Goal: Transaction & Acquisition: Purchase product/service

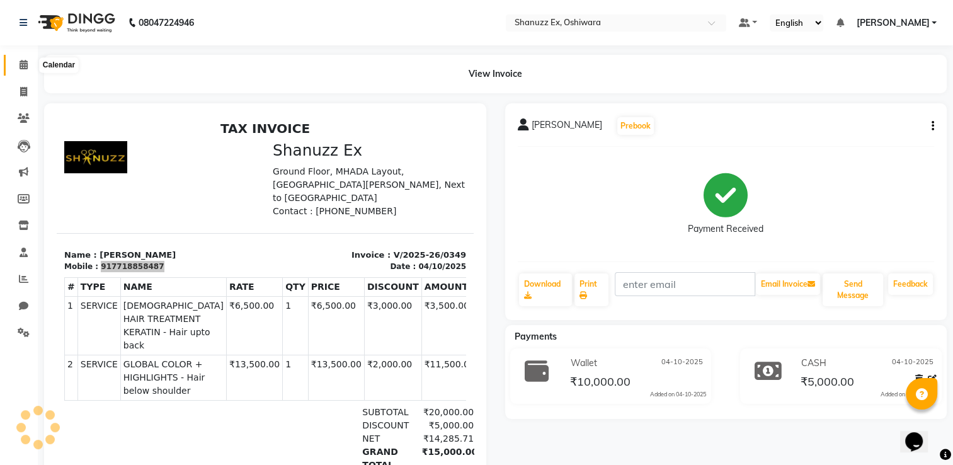
drag, startPoint x: 0, startPoint y: 0, endPoint x: 13, endPoint y: 65, distance: 66.1
click at [13, 65] on span at bounding box center [24, 65] width 22 height 14
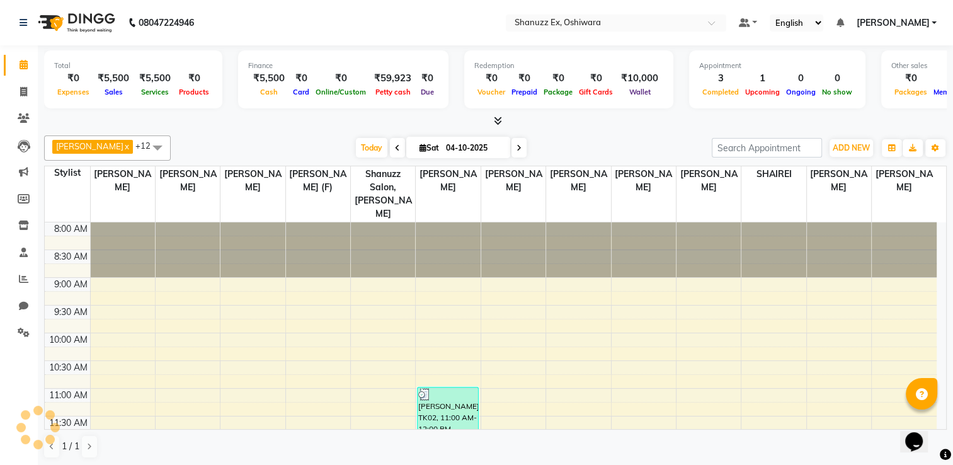
scroll to position [493, 0]
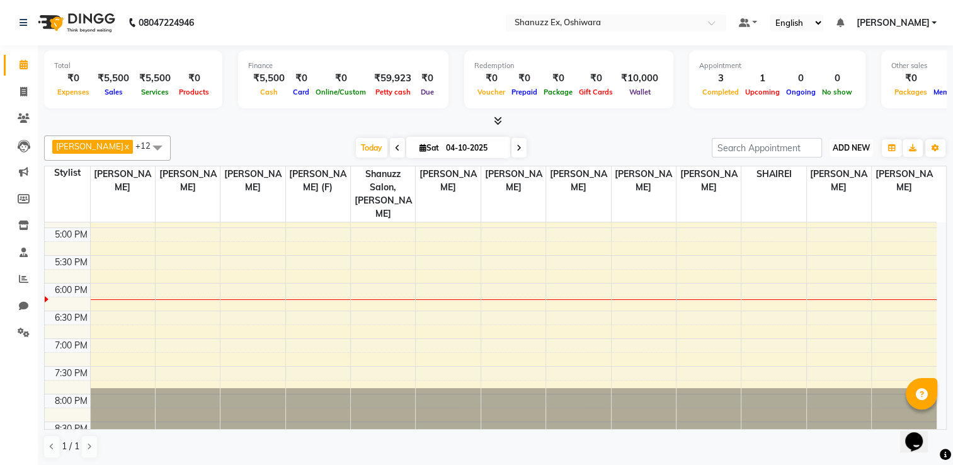
click at [843, 143] on span "ADD NEW" at bounding box center [850, 147] width 37 height 9
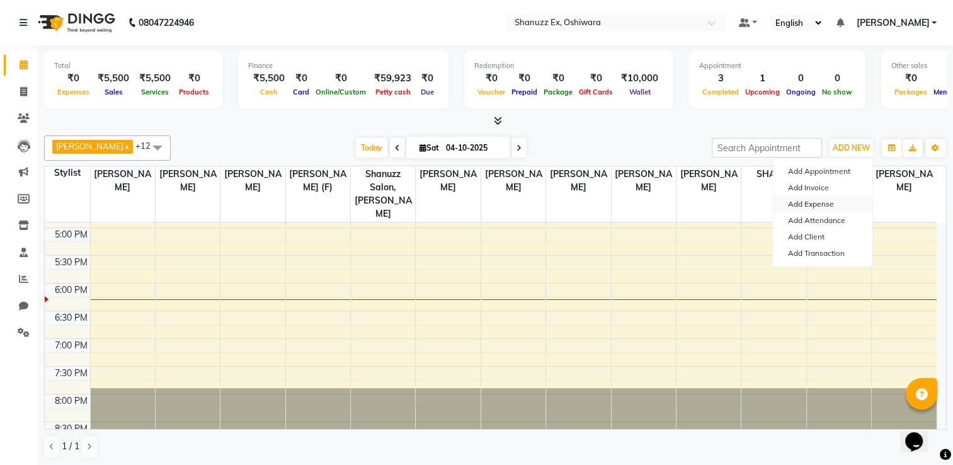
click at [817, 205] on link "Add Expense" at bounding box center [822, 204] width 99 height 16
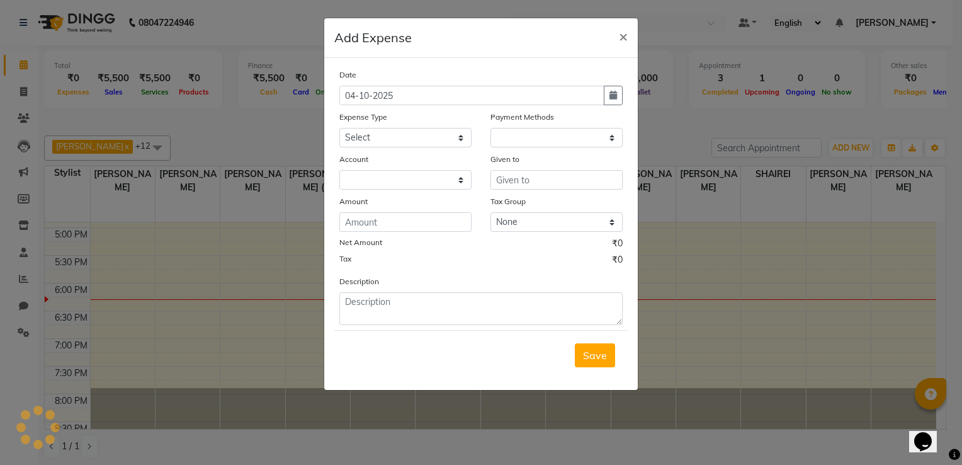
select select "7358"
select select "1"
select select "7357"
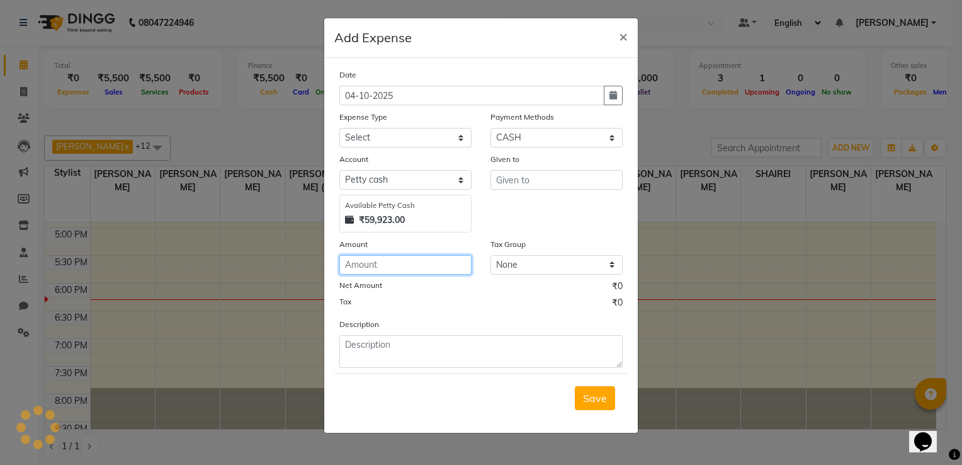
click at [376, 269] on input "number" at bounding box center [405, 265] width 132 height 20
type input "1330"
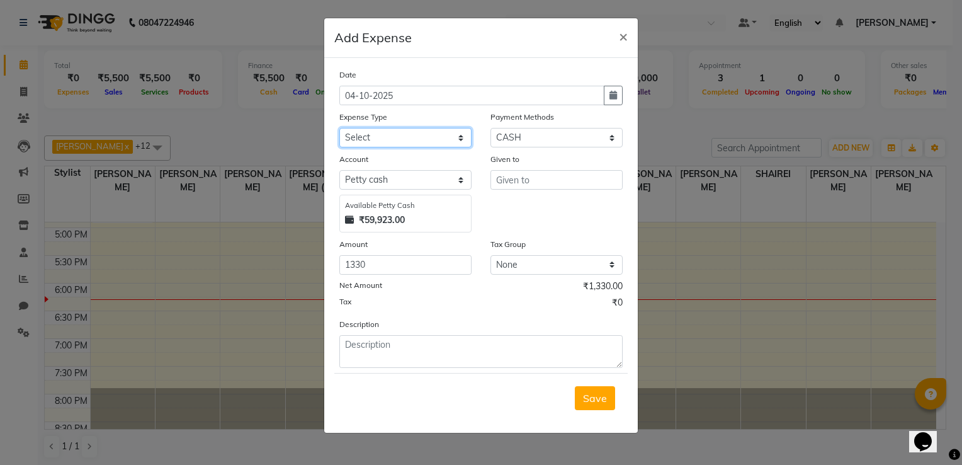
click at [395, 143] on select "Select Advance Salary Client Snacks Electricity Bill Marketing Maintenance Misc…" at bounding box center [405, 138] width 132 height 20
click at [386, 270] on input "1330" at bounding box center [405, 265] width 132 height 20
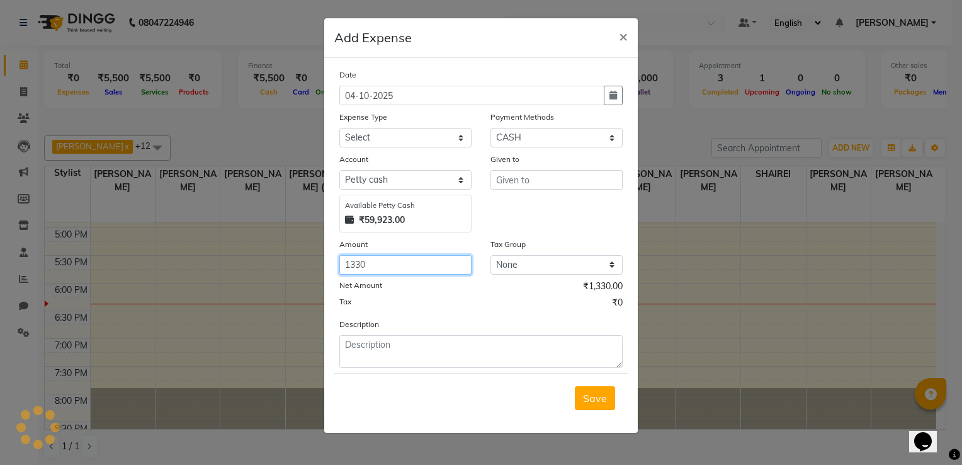
click at [408, 263] on input "1330" at bounding box center [405, 265] width 132 height 20
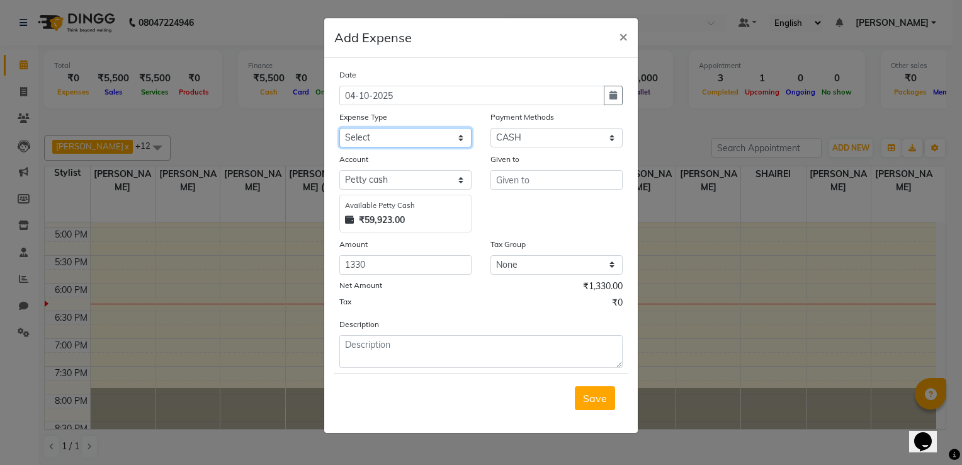
click at [417, 145] on select "Select Advance Salary Client Snacks Electricity Bill Marketing Maintenance Misc…" at bounding box center [405, 138] width 132 height 20
click at [539, 208] on div "Given to" at bounding box center [556, 192] width 151 height 80
click at [428, 136] on select "Select Advance Salary Client Snacks Electricity Bill Marketing Maintenance Misc…" at bounding box center [405, 138] width 132 height 20
select select "22673"
click at [339, 129] on select "Select Advance Salary Client Snacks Electricity Bill Marketing Maintenance Misc…" at bounding box center [405, 138] width 132 height 20
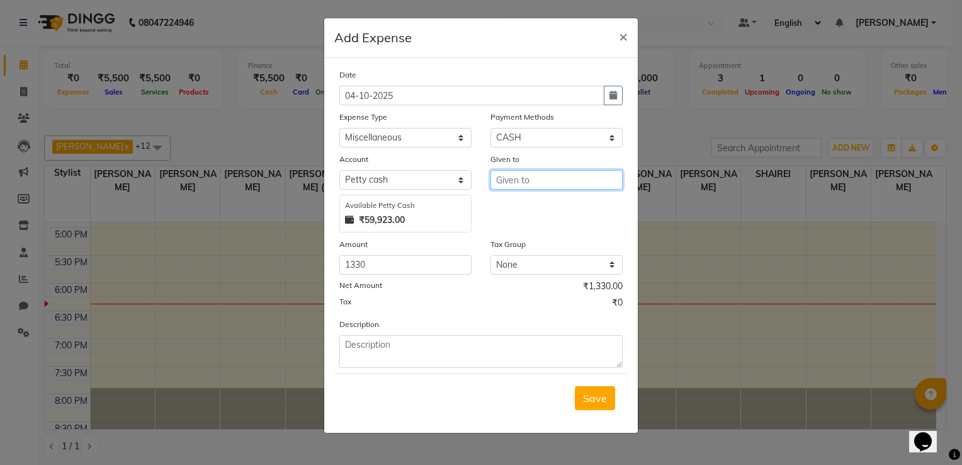
click at [528, 186] on input "text" at bounding box center [557, 180] width 132 height 20
click at [523, 210] on span "Tani" at bounding box center [516, 207] width 21 height 13
type input "[PERSON_NAME]"
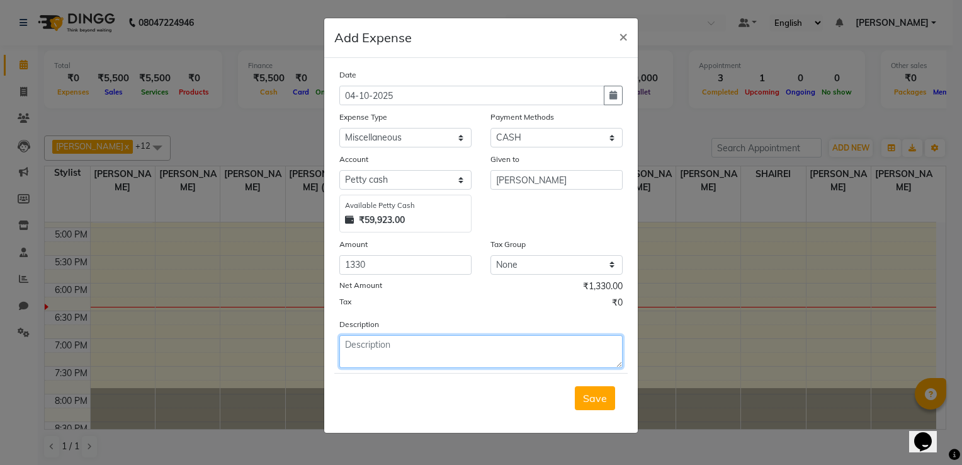
click at [426, 353] on textarea at bounding box center [480, 351] width 283 height 33
type textarea "cake"
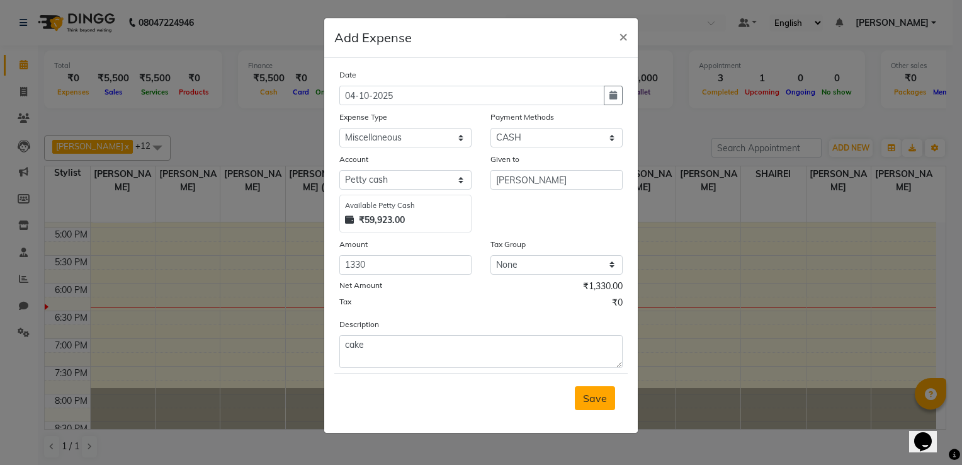
click at [599, 400] on span "Save" at bounding box center [595, 398] width 24 height 13
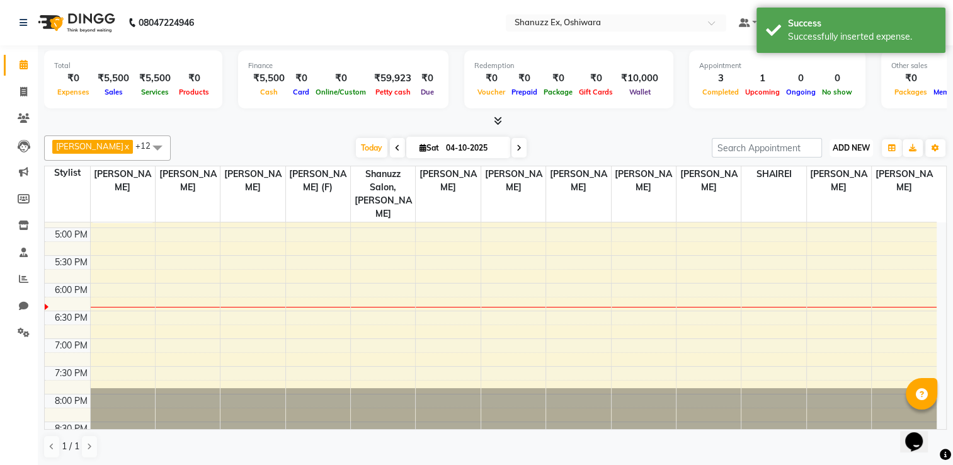
click at [844, 150] on span "ADD NEW" at bounding box center [850, 147] width 37 height 9
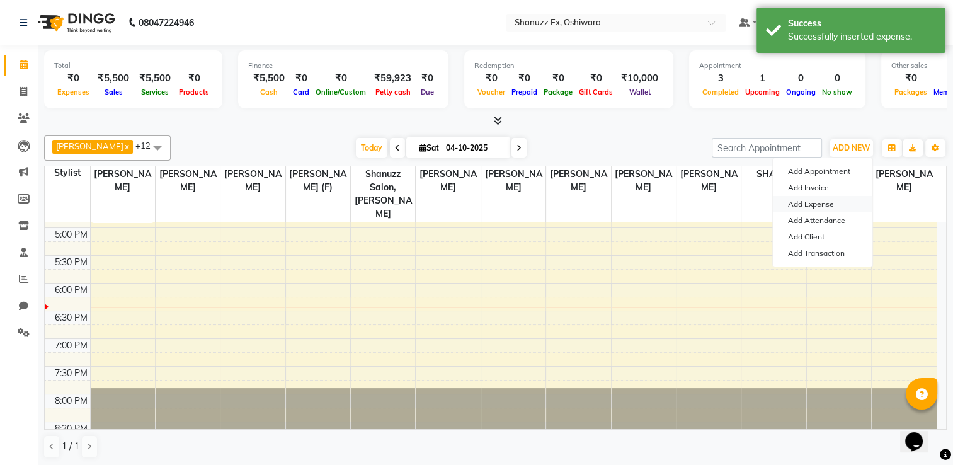
click at [819, 200] on link "Add Expense" at bounding box center [822, 204] width 99 height 16
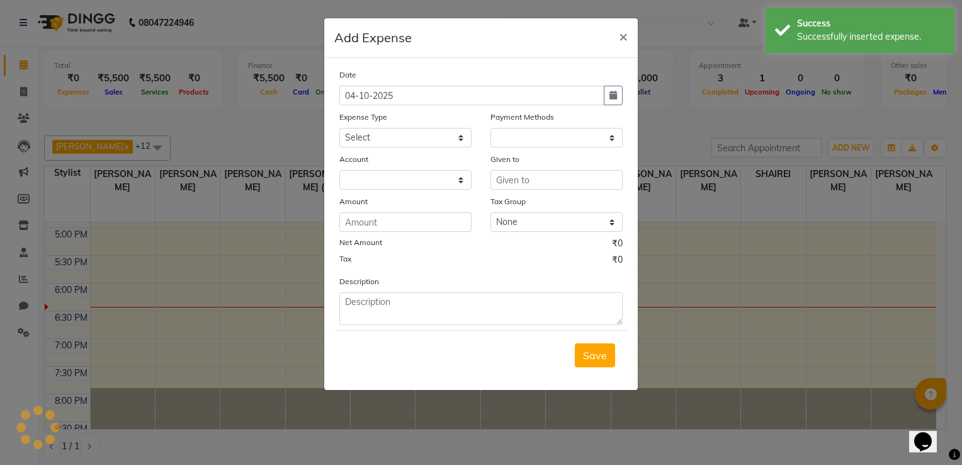
select select "1"
select select "7357"
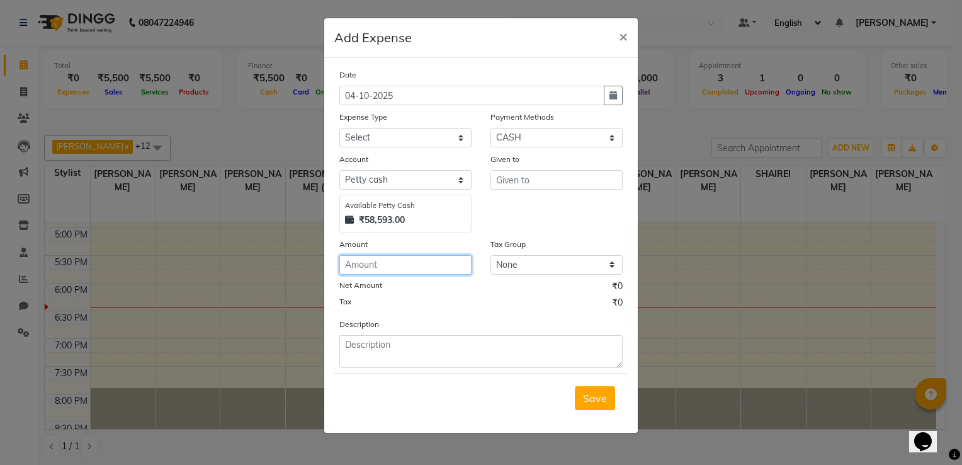
click at [462, 263] on input "number" at bounding box center [405, 265] width 132 height 20
type input "178"
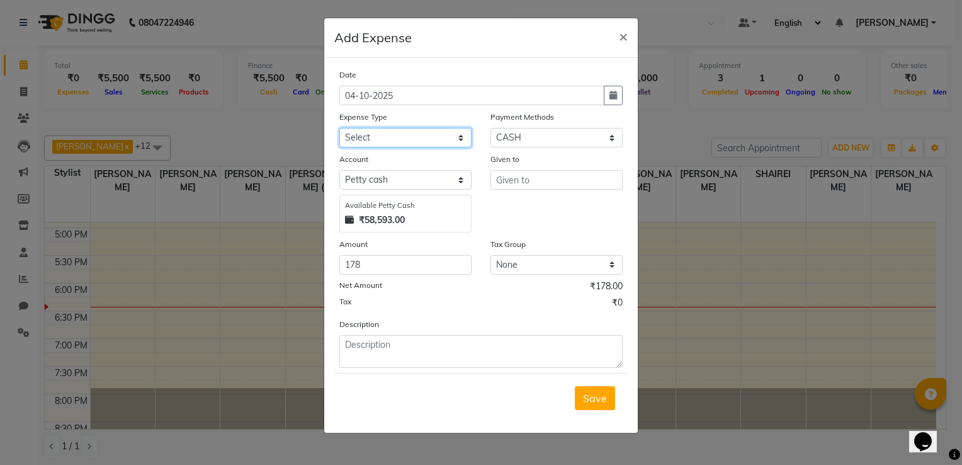
click at [443, 142] on select "Select Advance Salary Client Snacks Electricity Bill Marketing Maintenance Misc…" at bounding box center [405, 138] width 132 height 20
select select "22676"
click at [339, 129] on select "Select Advance Salary Client Snacks Electricity Bill Marketing Maintenance Misc…" at bounding box center [405, 138] width 132 height 20
click at [521, 186] on input "text" at bounding box center [557, 180] width 132 height 20
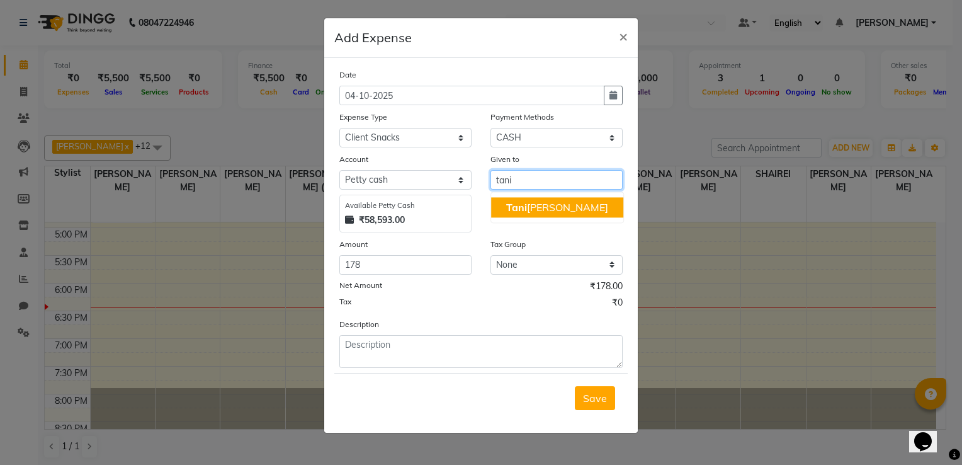
click at [525, 205] on span "Tani" at bounding box center [516, 207] width 21 height 13
type input "[PERSON_NAME]"
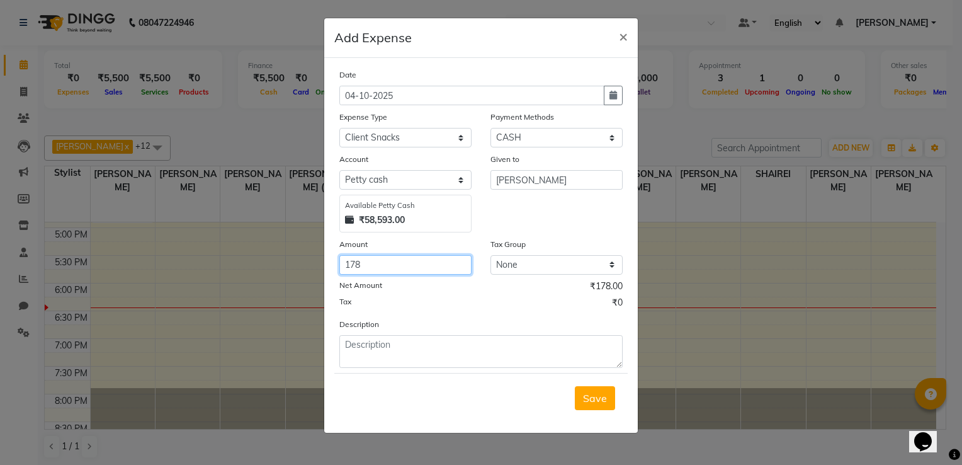
click at [421, 263] on input "178" at bounding box center [405, 265] width 132 height 20
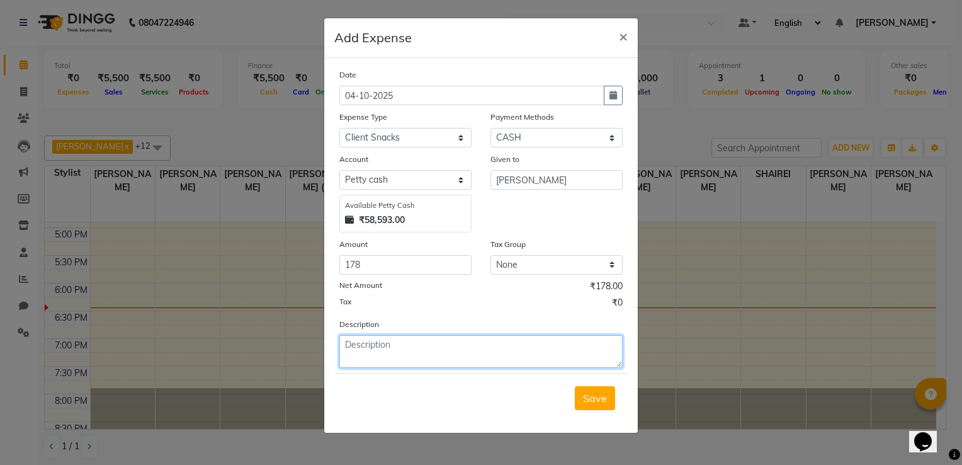
click at [395, 349] on textarea at bounding box center [480, 351] width 283 height 33
type textarea "sandwich for client"
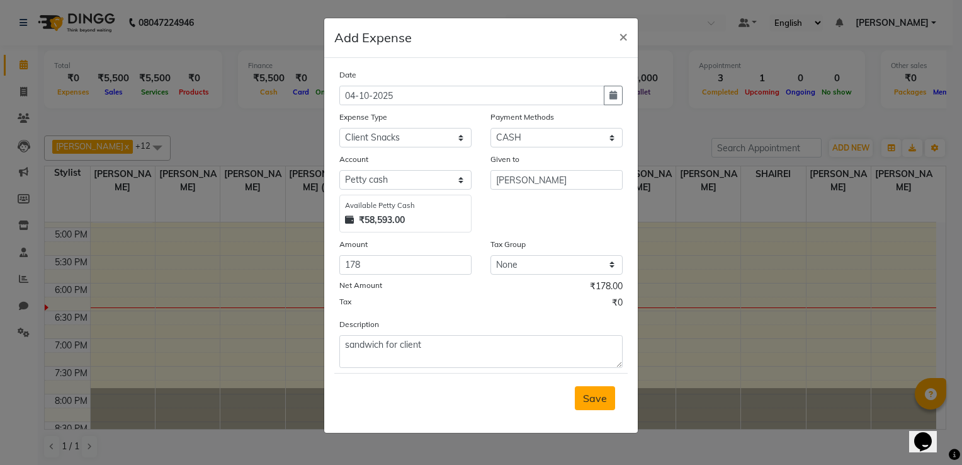
click at [597, 400] on span "Save" at bounding box center [595, 398] width 24 height 13
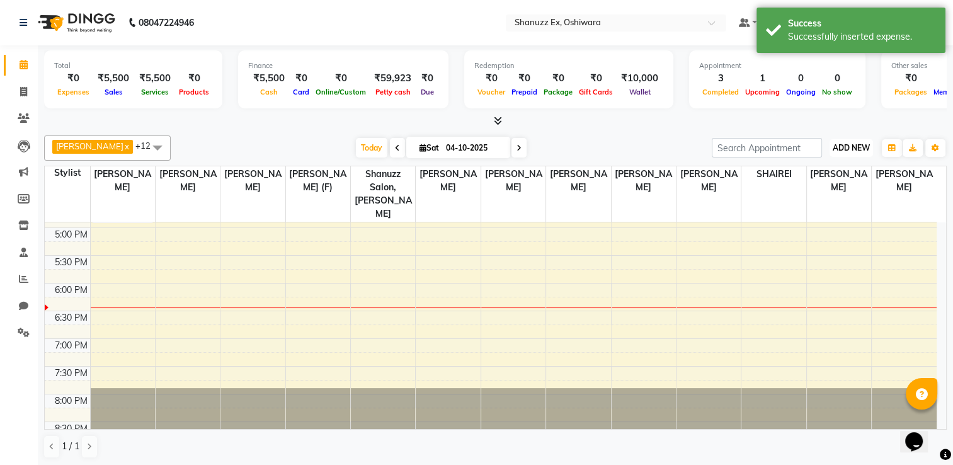
click at [842, 139] on button "ADD NEW Toggle Dropdown" at bounding box center [850, 148] width 43 height 18
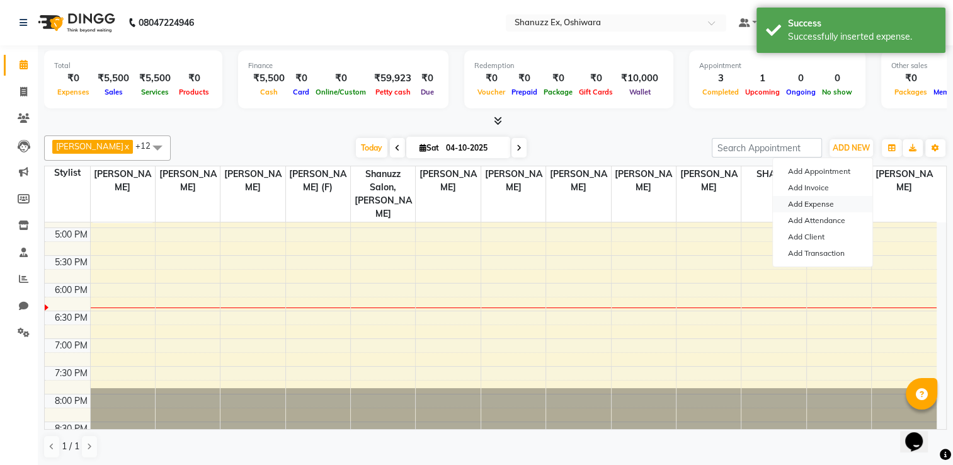
click at [810, 203] on link "Add Expense" at bounding box center [822, 204] width 99 height 16
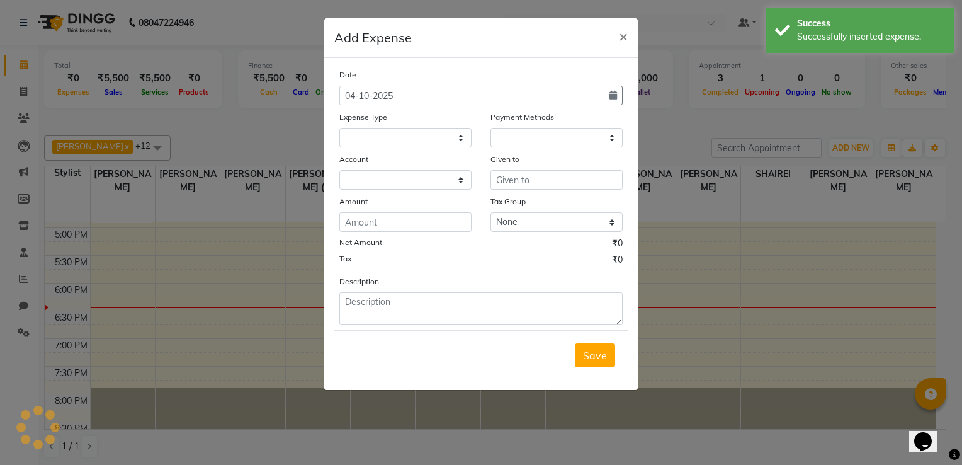
select select "7358"
select select "1"
select select "7357"
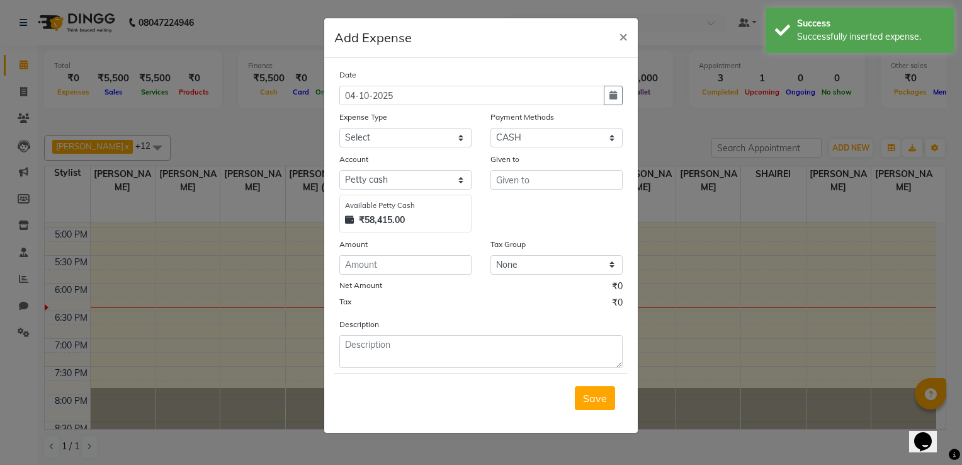
click at [390, 227] on strong "₹58,415.00" at bounding box center [382, 219] width 46 height 13
click at [382, 273] on input "number" at bounding box center [405, 265] width 132 height 20
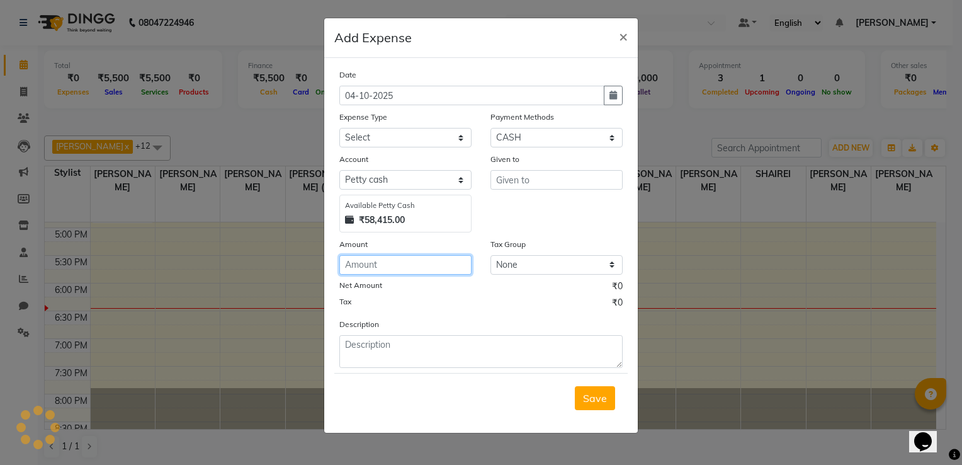
click at [373, 270] on input "number" at bounding box center [405, 265] width 132 height 20
click at [385, 263] on input "number" at bounding box center [405, 265] width 132 height 20
type input "596"
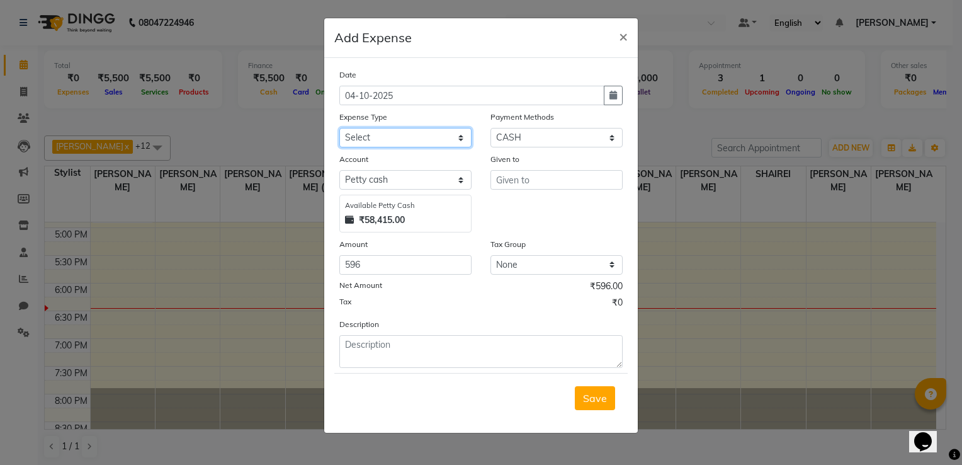
click at [397, 146] on select "Select Advance Salary Client Snacks Electricity Bill Marketing Maintenance Misc…" at bounding box center [405, 138] width 132 height 20
select select "22675"
click at [339, 129] on select "Select Advance Salary Client Snacks Electricity Bill Marketing Maintenance Misc…" at bounding box center [405, 138] width 132 height 20
click at [503, 179] on input "text" at bounding box center [557, 180] width 132 height 20
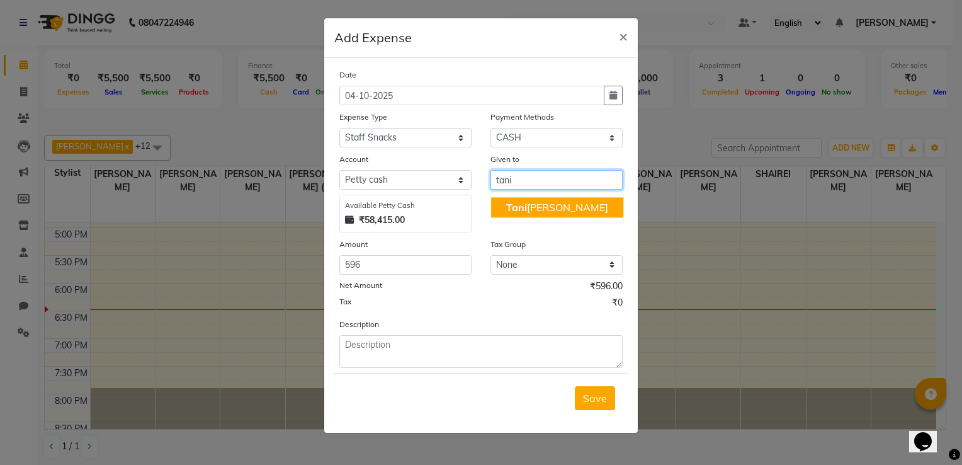
click at [535, 217] on button "Tani [PERSON_NAME]" at bounding box center [557, 207] width 132 height 20
type input "[PERSON_NAME]"
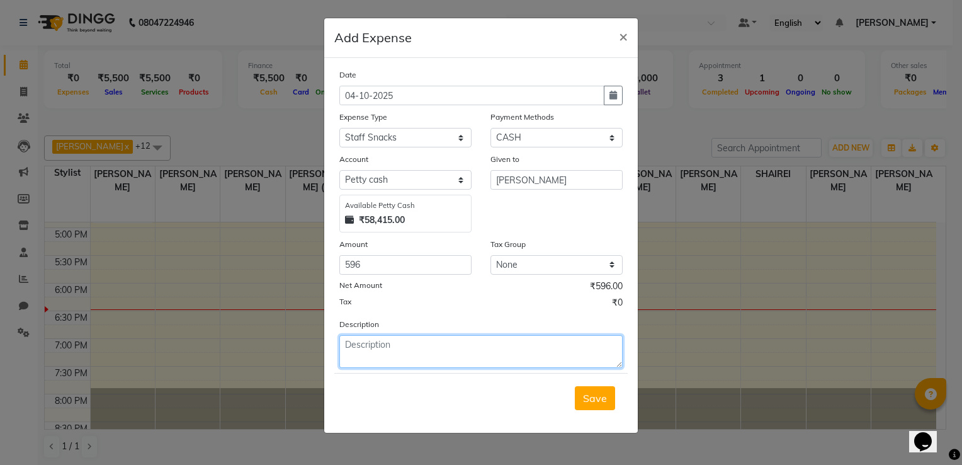
click at [403, 354] on textarea at bounding box center [480, 351] width 283 height 33
type textarea "s"
type textarea "lunch for [PERSON_NAME]"
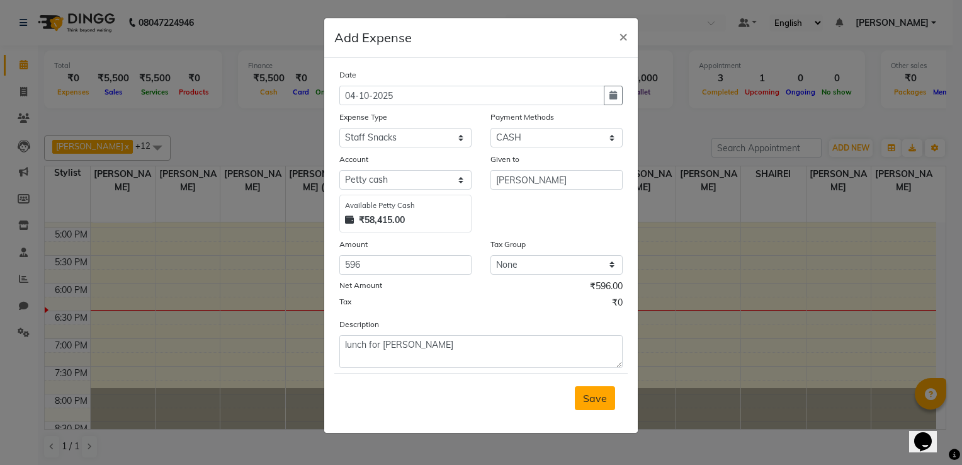
click at [593, 398] on span "Save" at bounding box center [595, 398] width 24 height 13
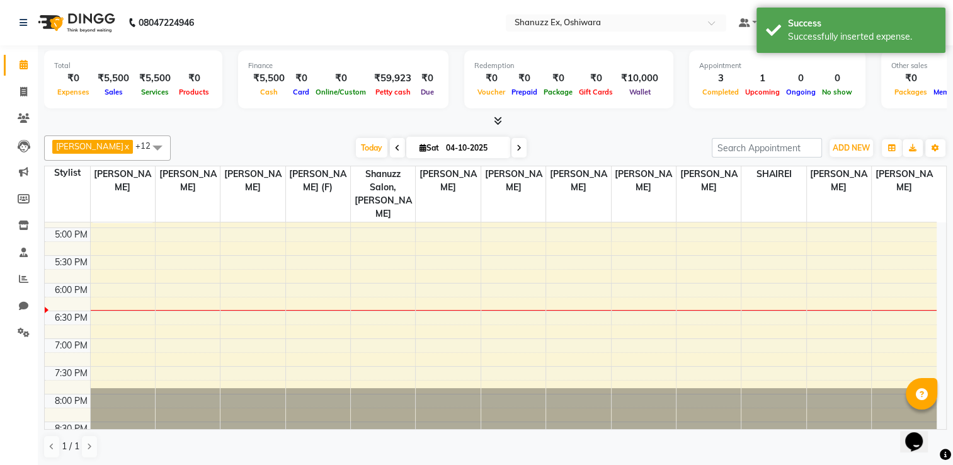
click at [851, 136] on div "[PERSON_NAME] ASMA x [PERSON_NAME] x Harsh x [PERSON_NAME] x SHAIREI x [PERSON_…" at bounding box center [495, 147] width 902 height 25
click at [850, 140] on button "ADD NEW Toggle Dropdown" at bounding box center [850, 148] width 43 height 18
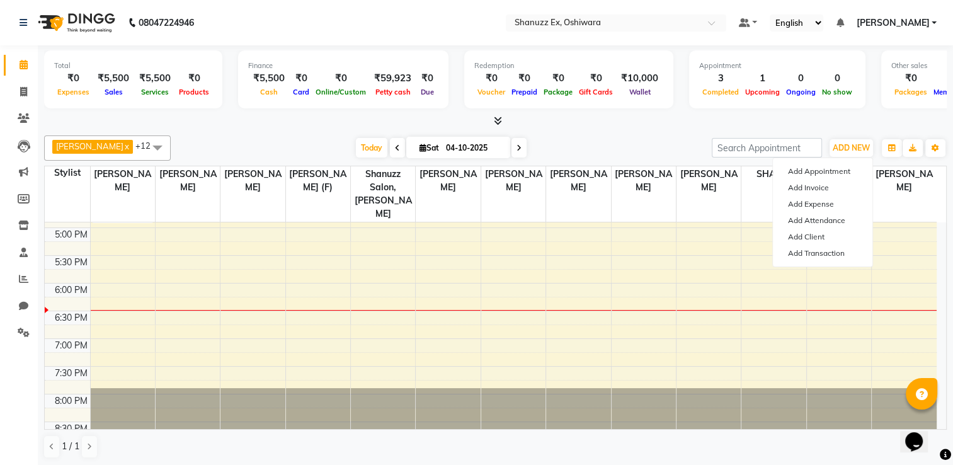
click at [300, 450] on div "1 / 1" at bounding box center [495, 446] width 902 height 24
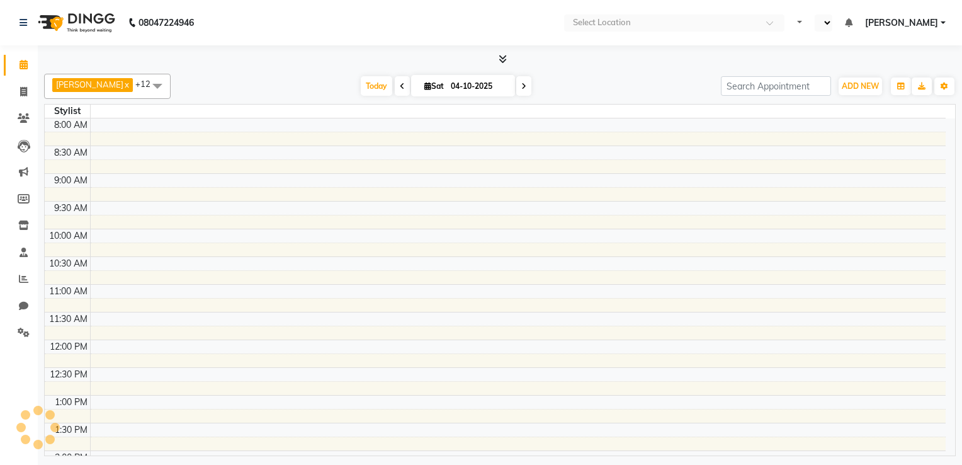
select select "en"
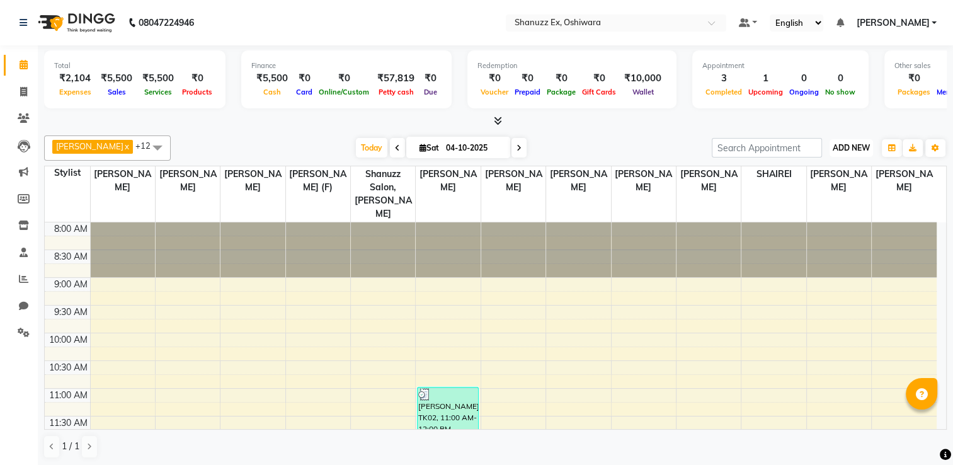
click at [853, 150] on span "ADD NEW" at bounding box center [850, 147] width 37 height 9
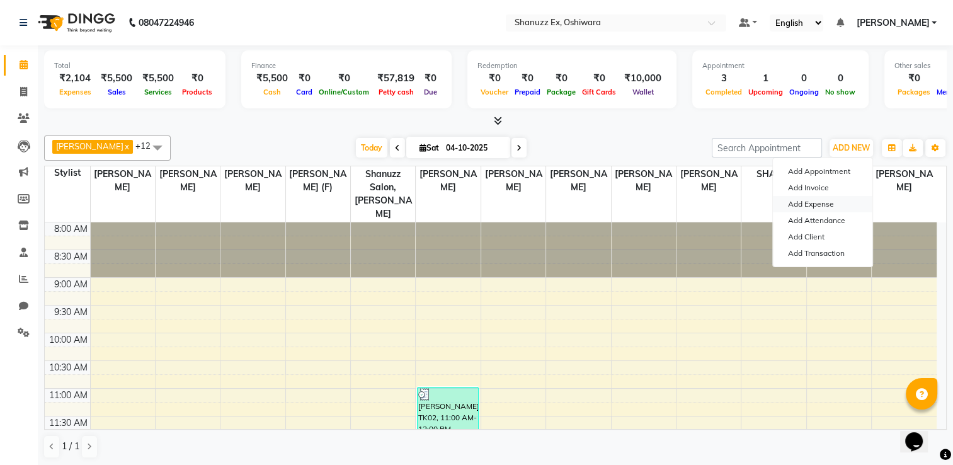
click at [829, 203] on link "Add Expense" at bounding box center [822, 204] width 99 height 16
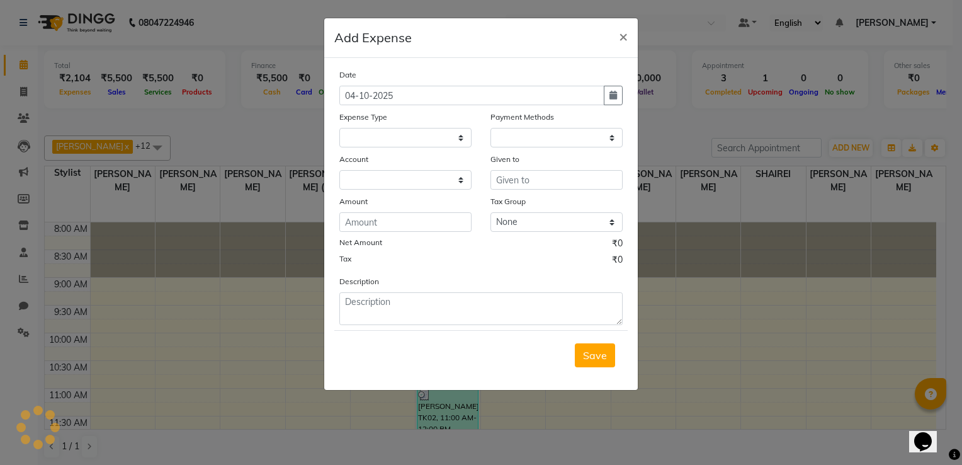
select select "1"
select select "7357"
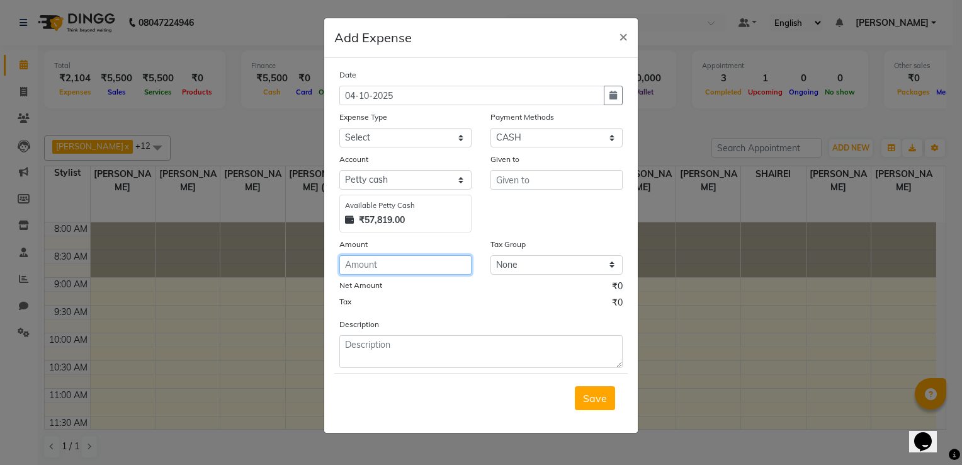
click at [417, 262] on input "number" at bounding box center [405, 265] width 132 height 20
type input "178"
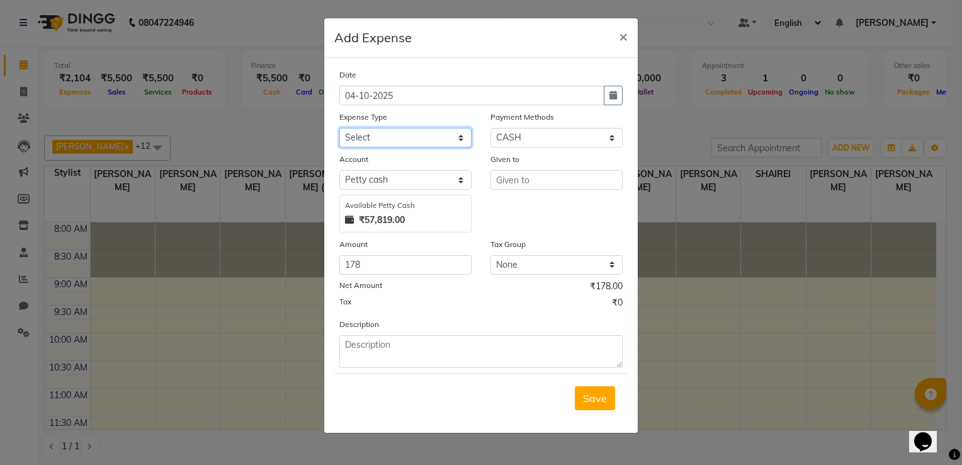
click at [419, 137] on select "Select Advance Salary Client Snacks Electricity Bill Marketing Maintenance Misc…" at bounding box center [405, 138] width 132 height 20
select select "22676"
click at [339, 129] on select "Select Advance Salary Client Snacks Electricity Bill Marketing Maintenance Misc…" at bounding box center [405, 138] width 132 height 20
click at [506, 179] on input "text" at bounding box center [557, 180] width 132 height 20
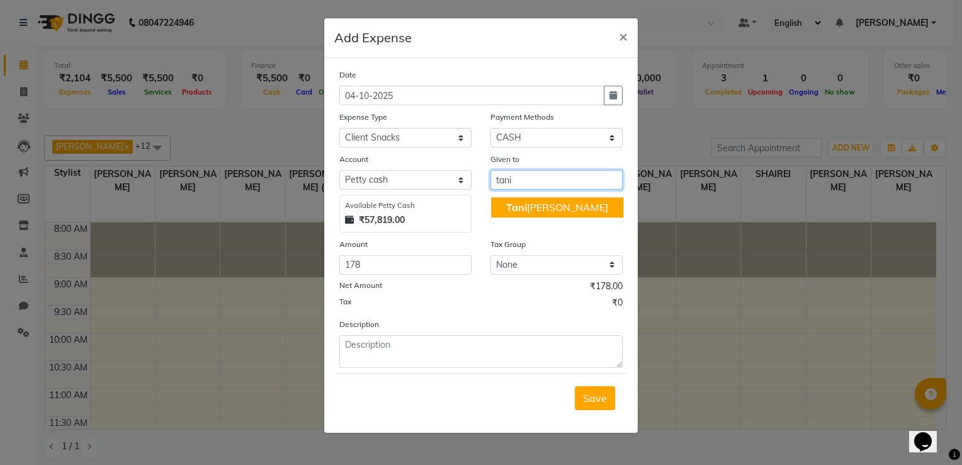
click at [535, 201] on ngb-highlight "Tani [PERSON_NAME]" at bounding box center [557, 207] width 102 height 13
type input "[PERSON_NAME]"
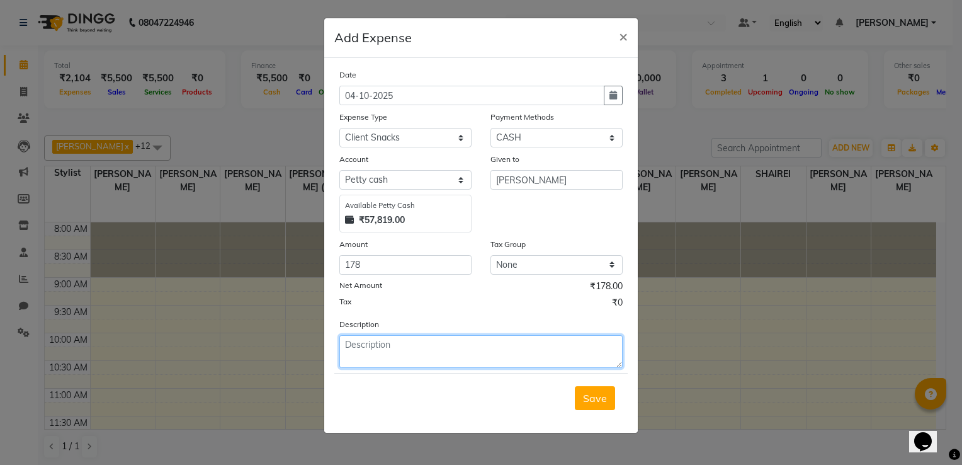
click at [405, 344] on textarea at bounding box center [480, 351] width 283 height 33
type textarea "sandwich for client"
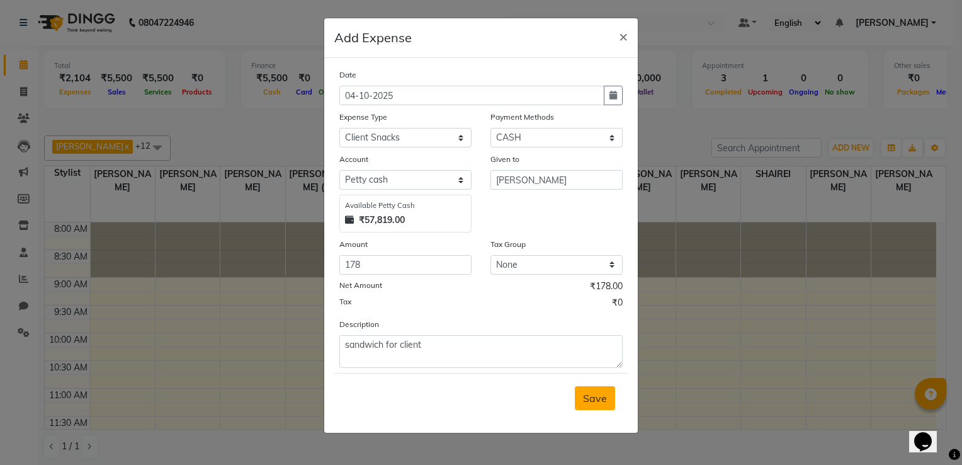
click at [590, 404] on span "Save" at bounding box center [595, 398] width 24 height 13
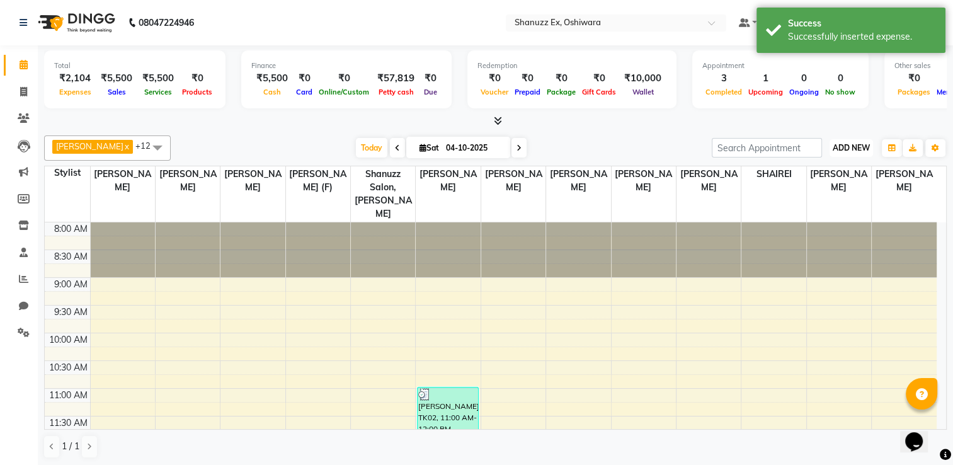
click at [849, 149] on span "ADD NEW" at bounding box center [850, 147] width 37 height 9
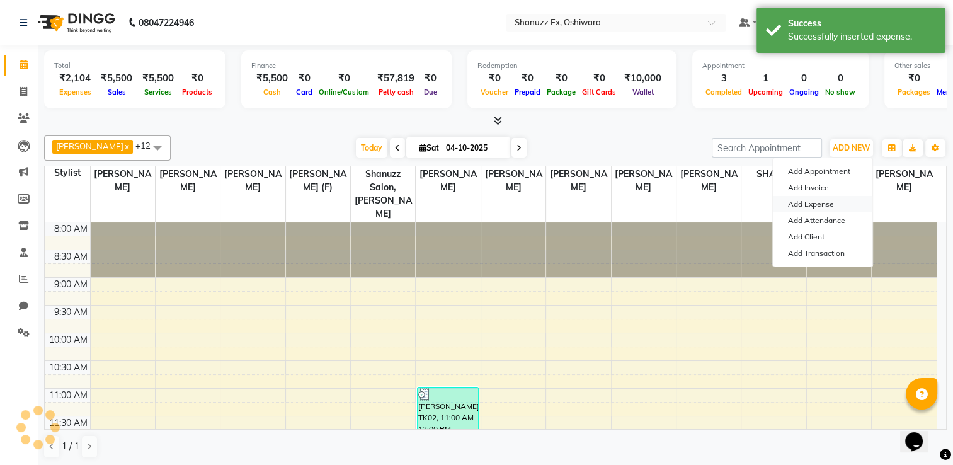
click at [803, 207] on link "Add Expense" at bounding box center [822, 204] width 99 height 16
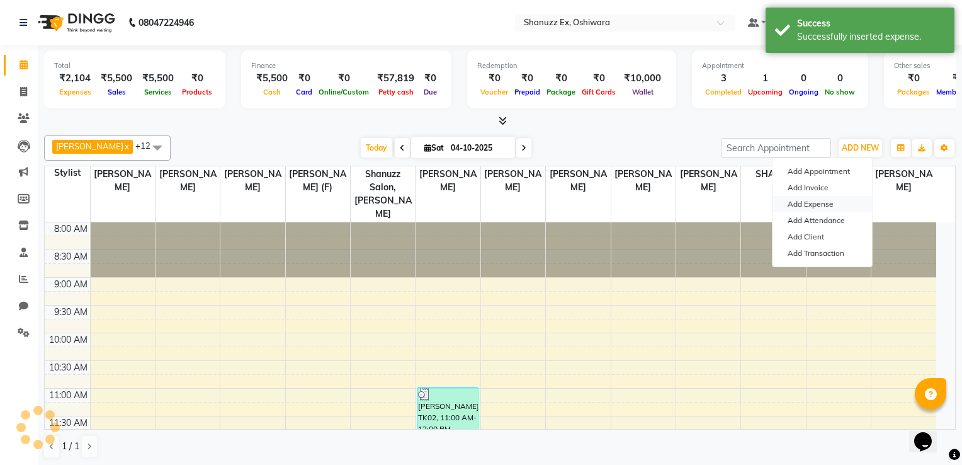
select select "1"
select select "7357"
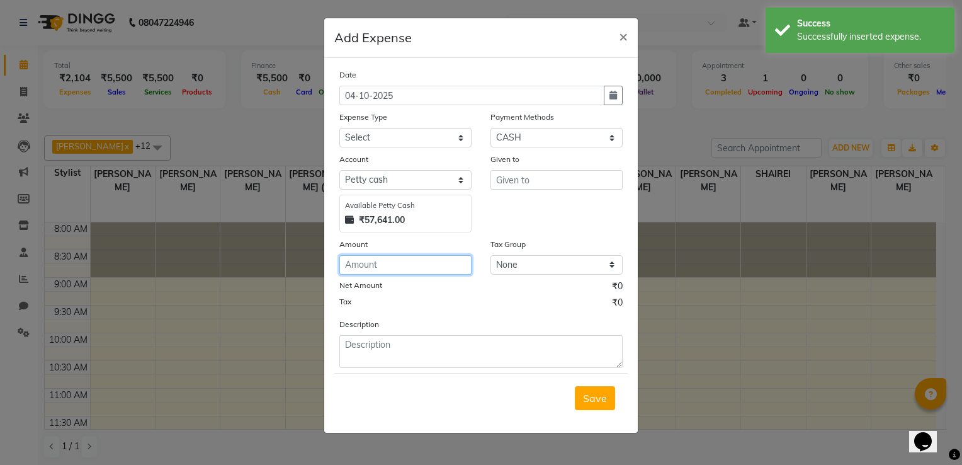
click at [409, 259] on input "number" at bounding box center [405, 265] width 132 height 20
type input "178"
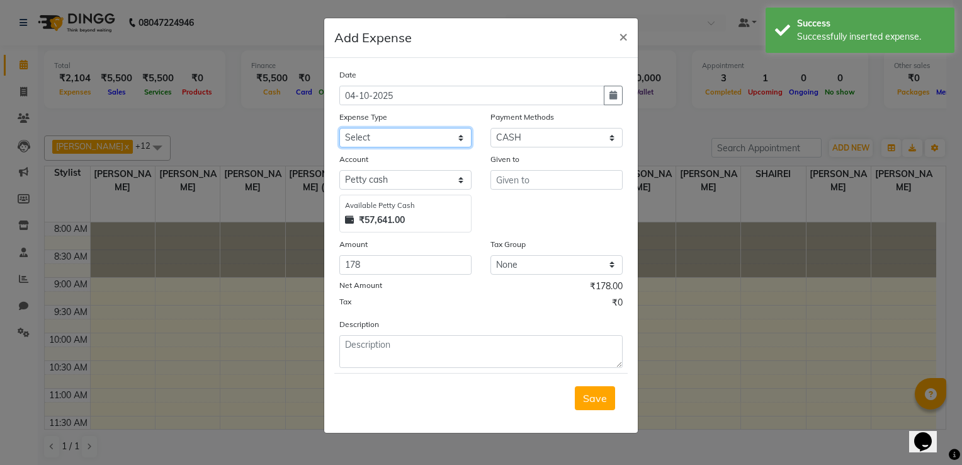
click at [437, 144] on select "Select Advance Salary Client Snacks Electricity Bill Marketing Maintenance Misc…" at bounding box center [405, 138] width 132 height 20
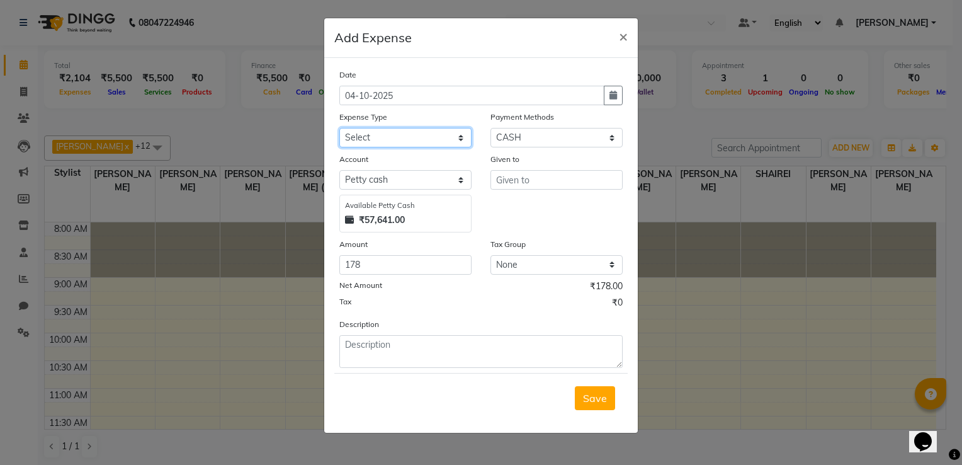
select select "22676"
click at [339, 129] on select "Select Advance Salary Client Snacks Electricity Bill Marketing Maintenance Misc…" at bounding box center [405, 138] width 132 height 20
click at [535, 173] on input "text" at bounding box center [557, 180] width 132 height 20
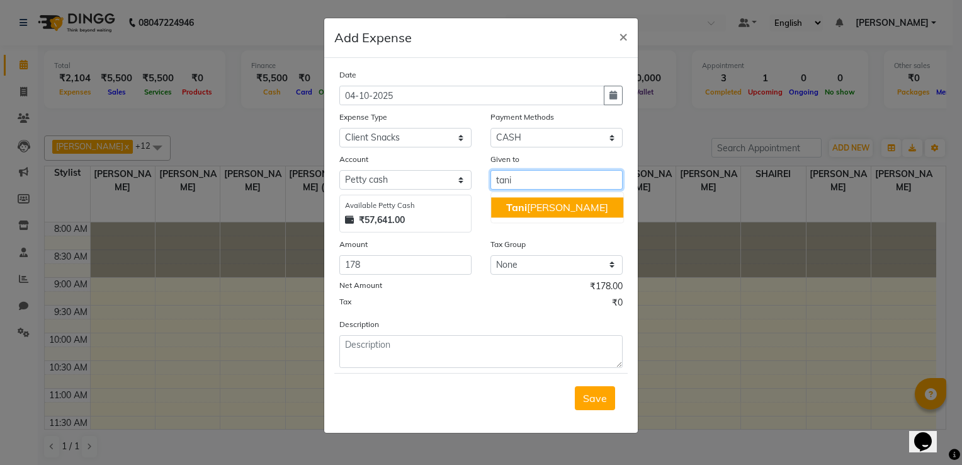
click at [554, 208] on ngb-highlight "Tani [PERSON_NAME]" at bounding box center [557, 207] width 102 height 13
type input "[PERSON_NAME]"
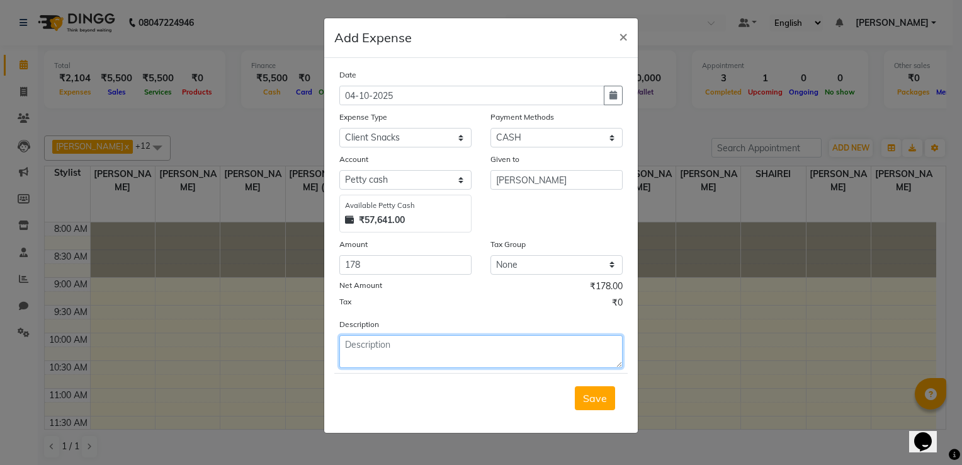
click at [381, 353] on textarea at bounding box center [480, 351] width 283 height 33
type textarea "sandwich for client"
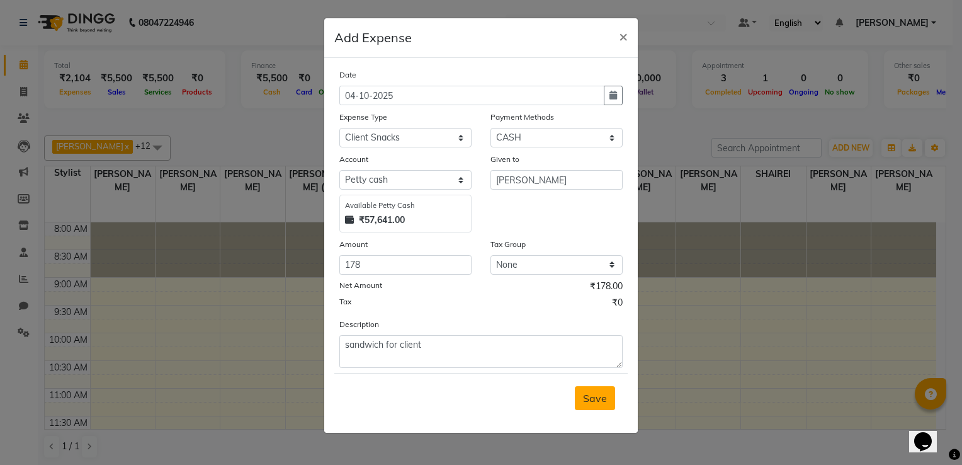
click at [591, 404] on span "Save" at bounding box center [595, 398] width 24 height 13
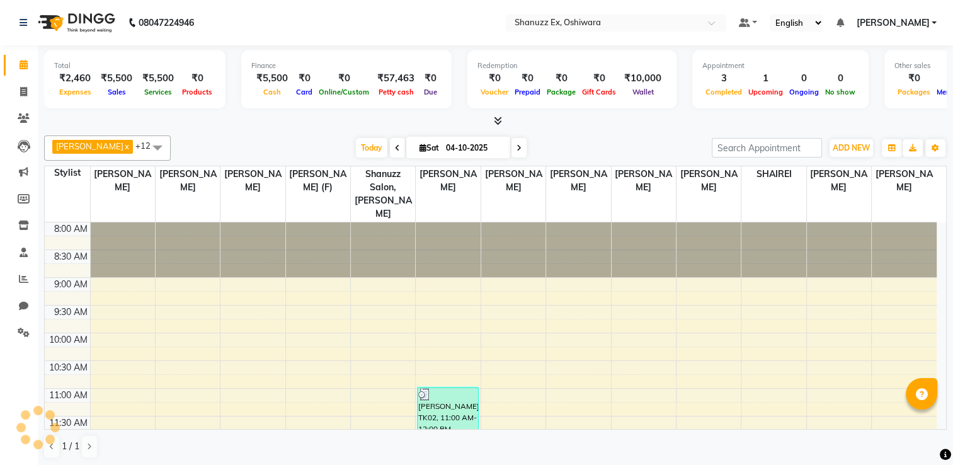
select select "en"
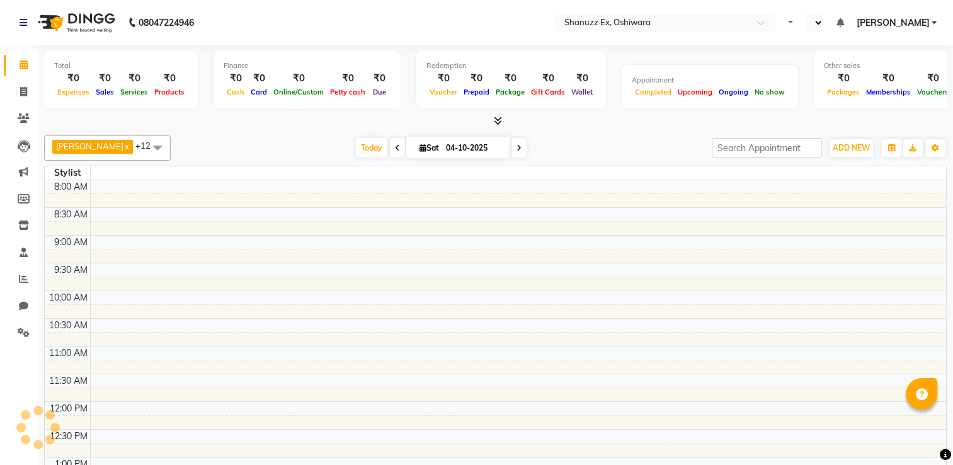
select select "en"
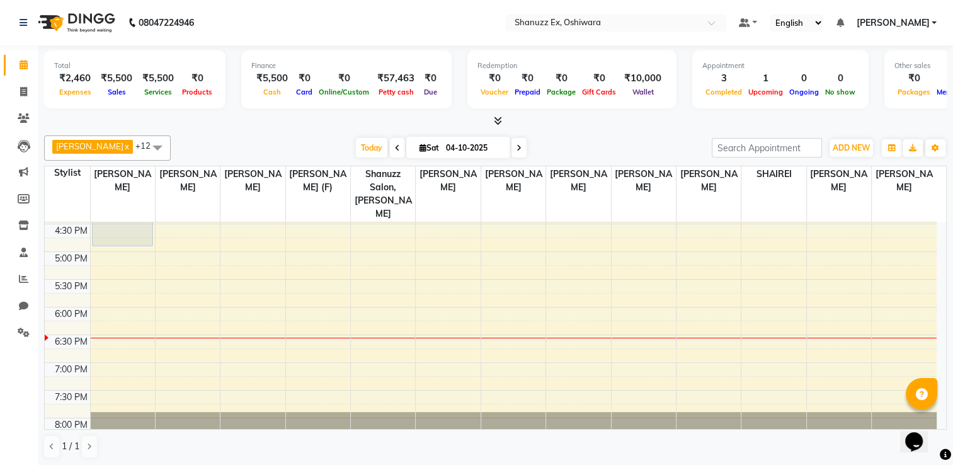
scroll to position [493, 0]
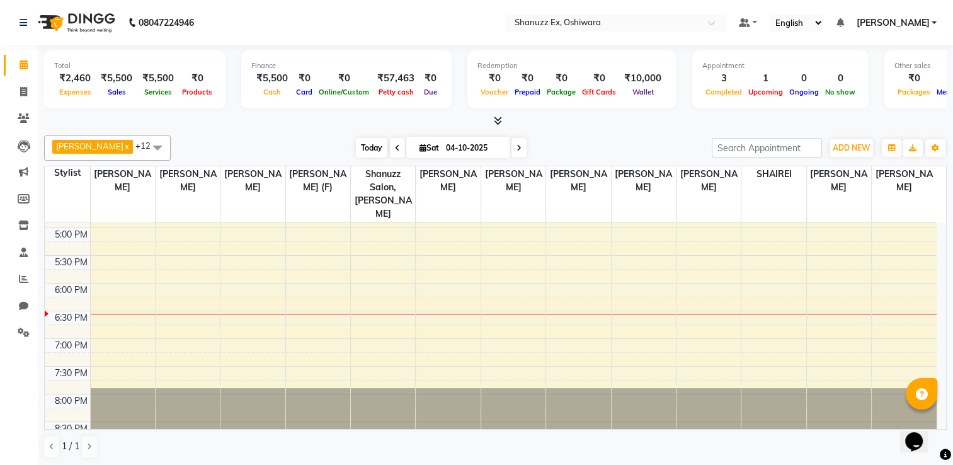
click at [356, 142] on span "Today" at bounding box center [371, 148] width 31 height 20
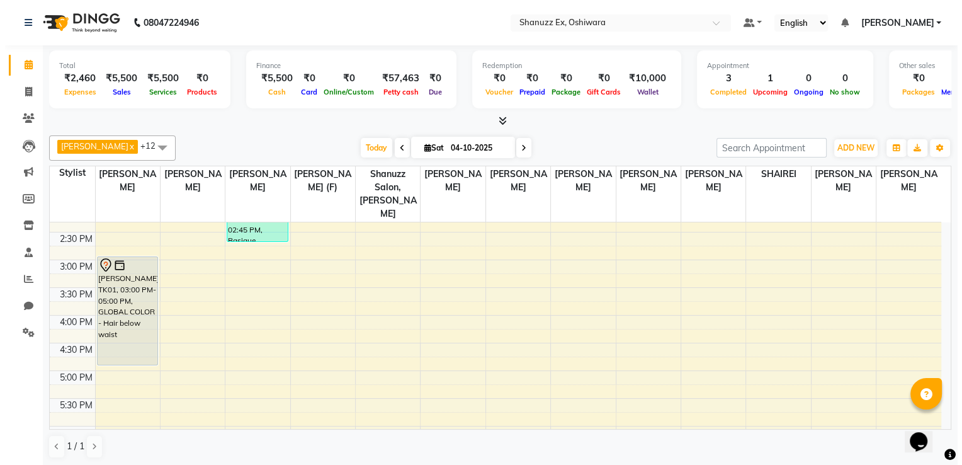
scroll to position [359, 0]
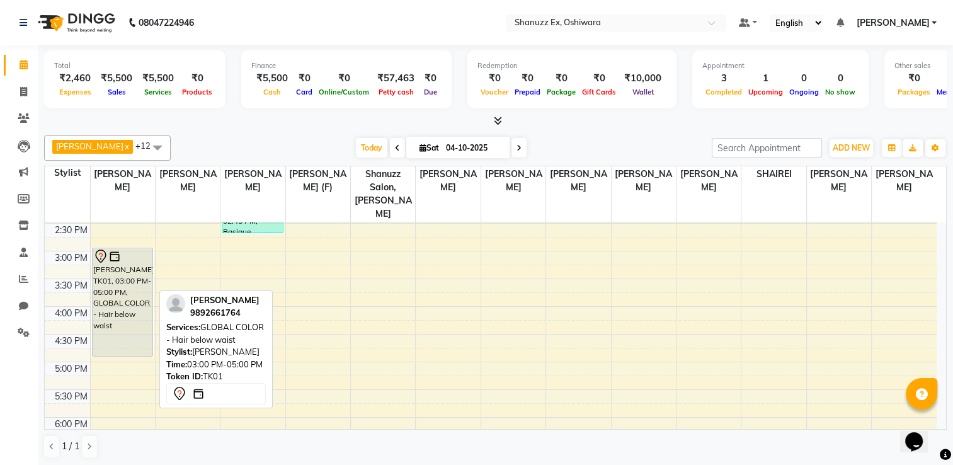
click at [128, 300] on div "[PERSON_NAME], TK01, 03:00 PM-05:00 PM, GLOBAL COLOR - Hair below waist" at bounding box center [123, 302] width 60 height 108
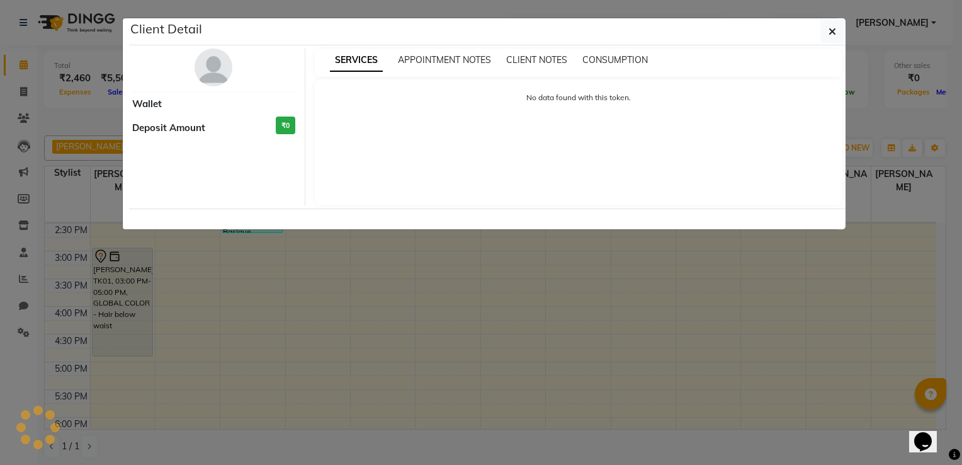
select select "7"
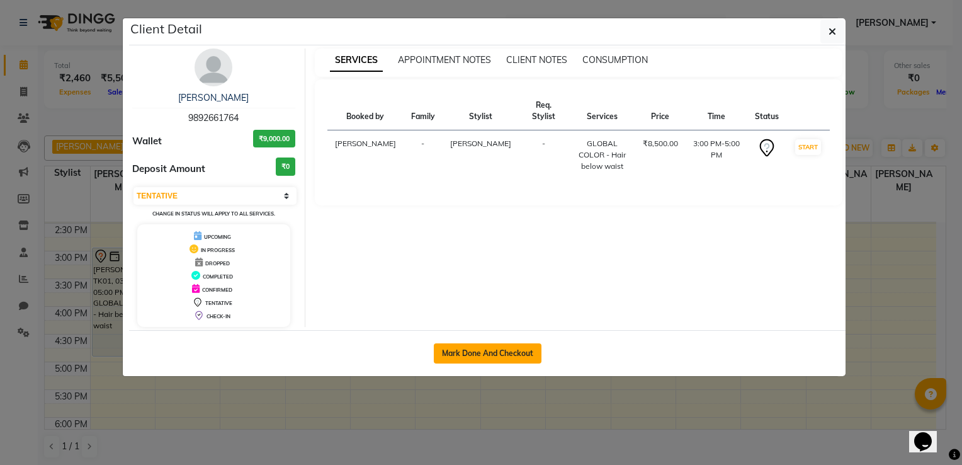
click at [476, 358] on button "Mark Done And Checkout" at bounding box center [488, 353] width 108 height 20
select select "service"
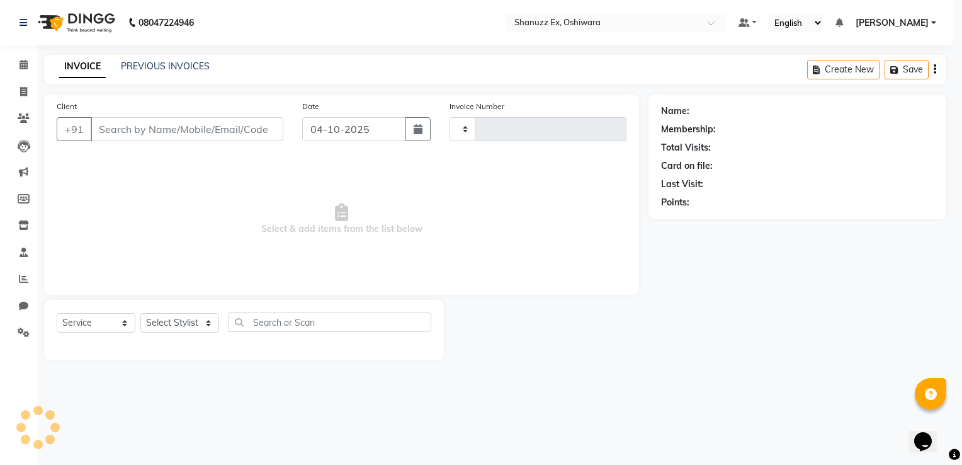
type input "0350"
select select "8229"
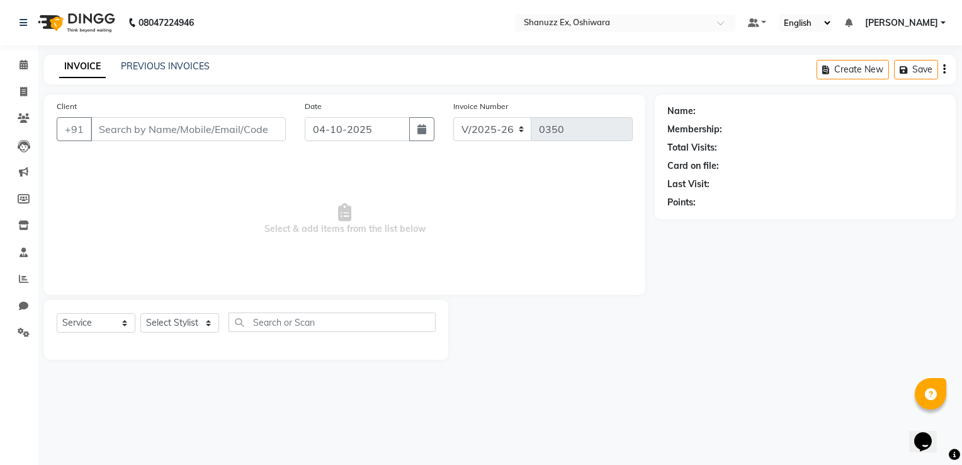
type input "9892661764"
select select "77945"
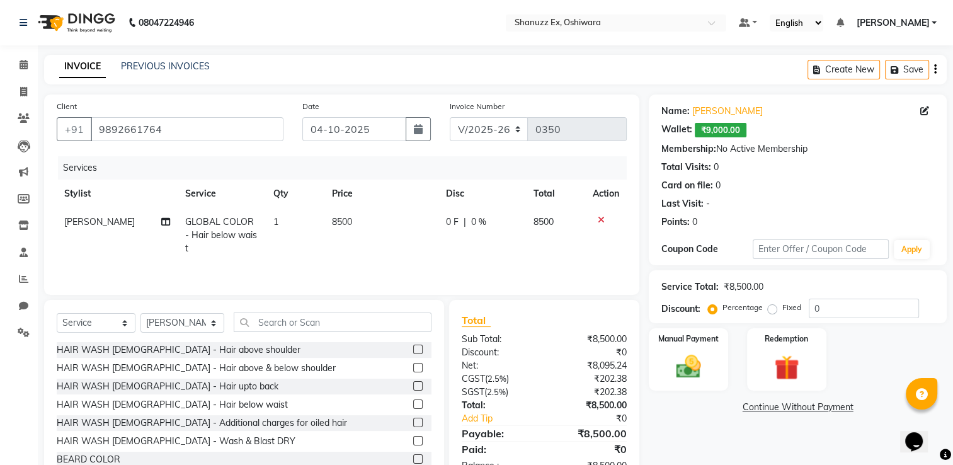
click at [339, 224] on span "8500" at bounding box center [342, 221] width 20 height 11
select select "77945"
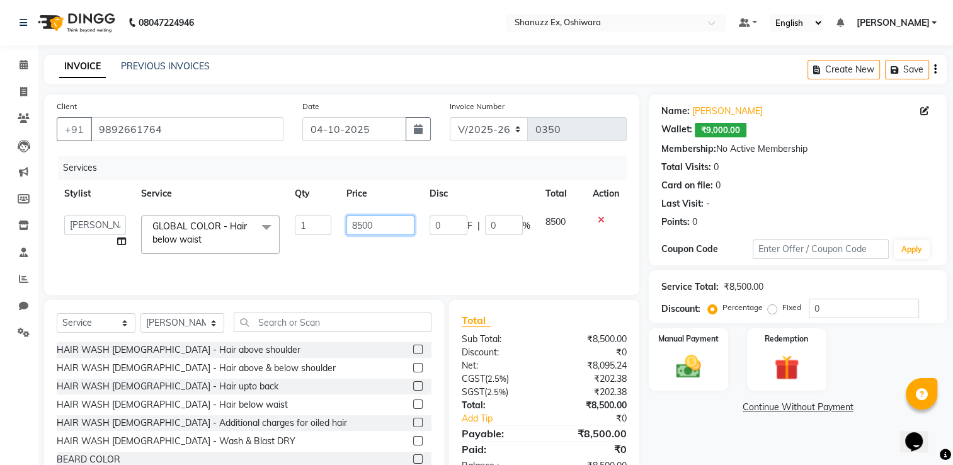
click at [387, 225] on input "8500" at bounding box center [380, 225] width 68 height 20
type input "8"
type input "12500"
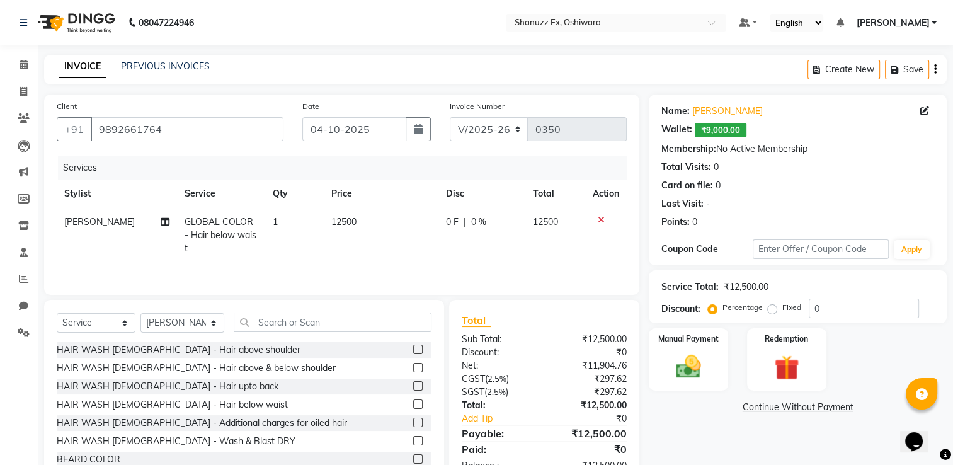
click at [441, 258] on td "0 F | 0 %" at bounding box center [481, 235] width 87 height 55
select select "77945"
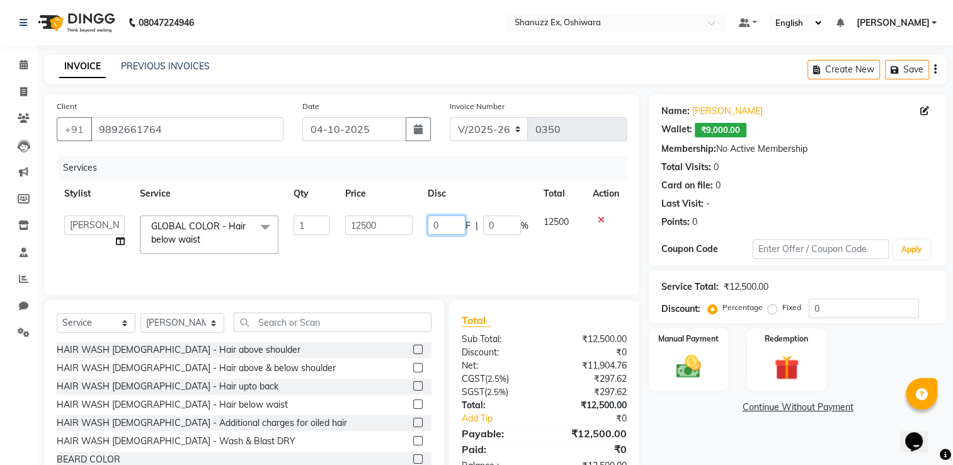
click at [446, 232] on input "0" at bounding box center [447, 225] width 38 height 20
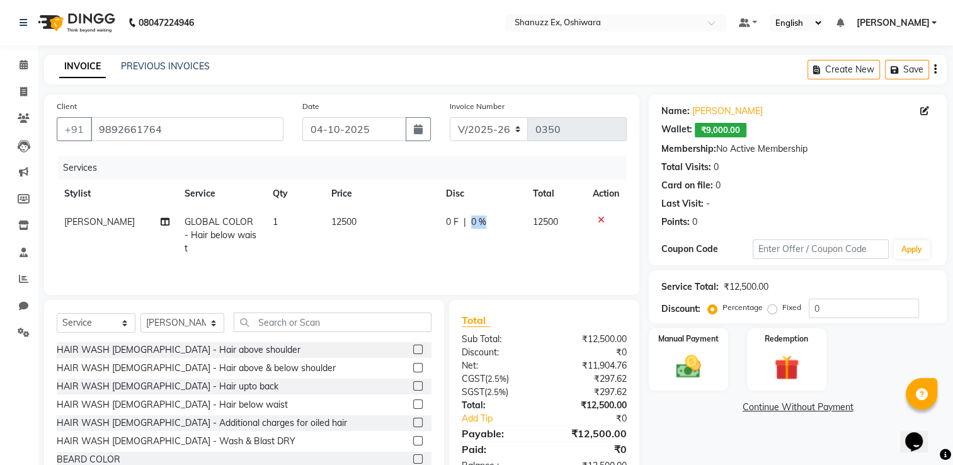
drag, startPoint x: 471, startPoint y: 223, endPoint x: 483, endPoint y: 220, distance: 12.2
click at [483, 220] on span "0 %" at bounding box center [478, 221] width 15 height 13
select select "77945"
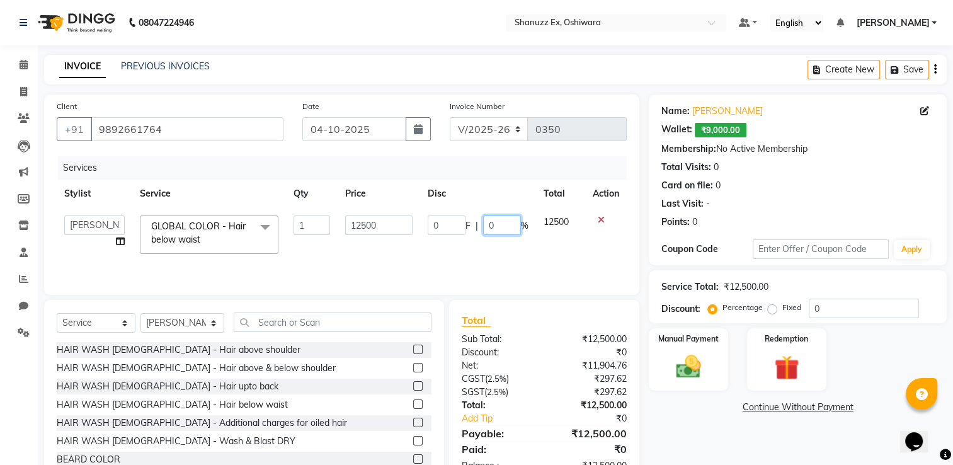
click at [483, 220] on input "0" at bounding box center [502, 225] width 38 height 20
type input "30"
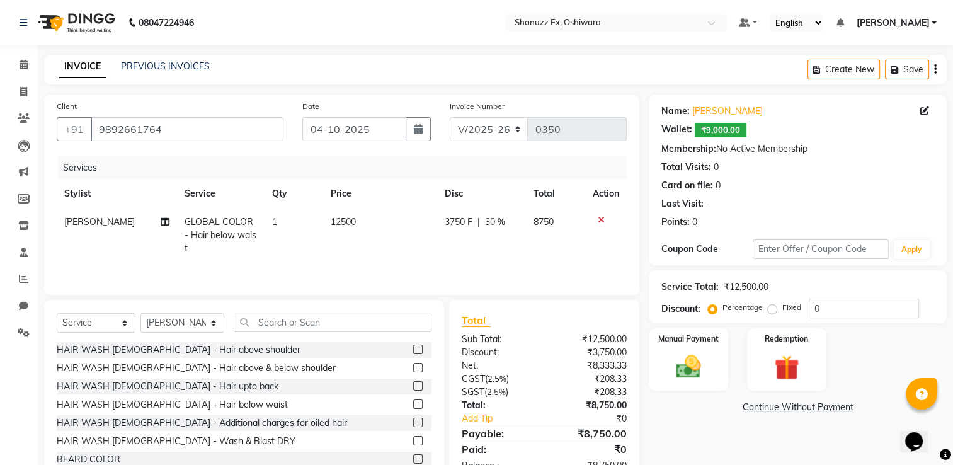
click at [496, 256] on td "3750 F | 30 %" at bounding box center [480, 235] width 89 height 55
select select "77945"
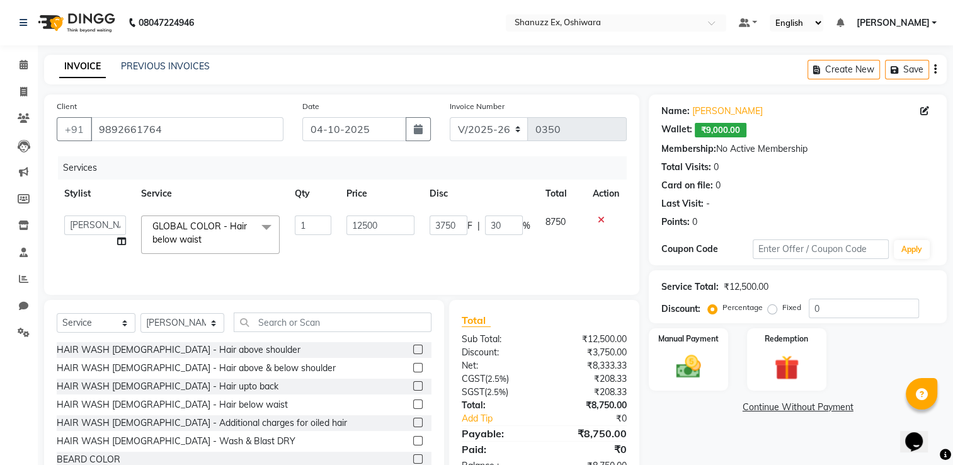
scroll to position [40, 0]
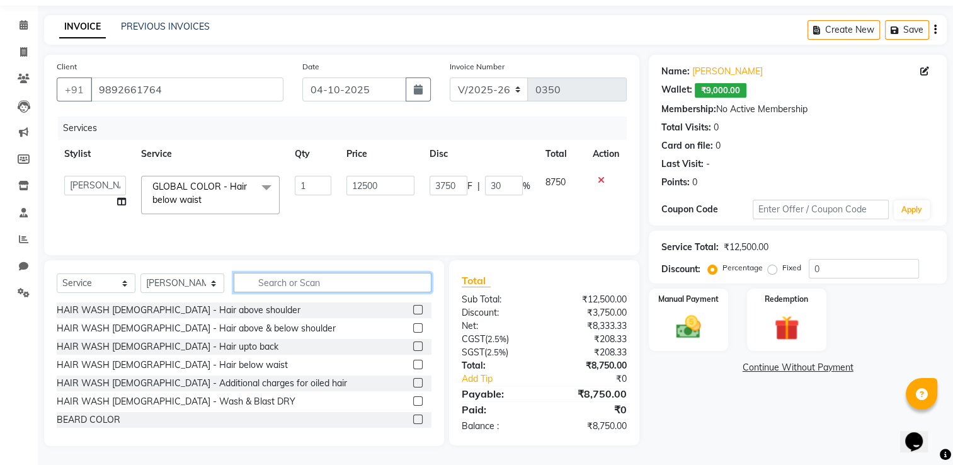
click at [264, 283] on input "text" at bounding box center [333, 283] width 198 height 20
click at [791, 329] on img at bounding box center [786, 328] width 42 height 32
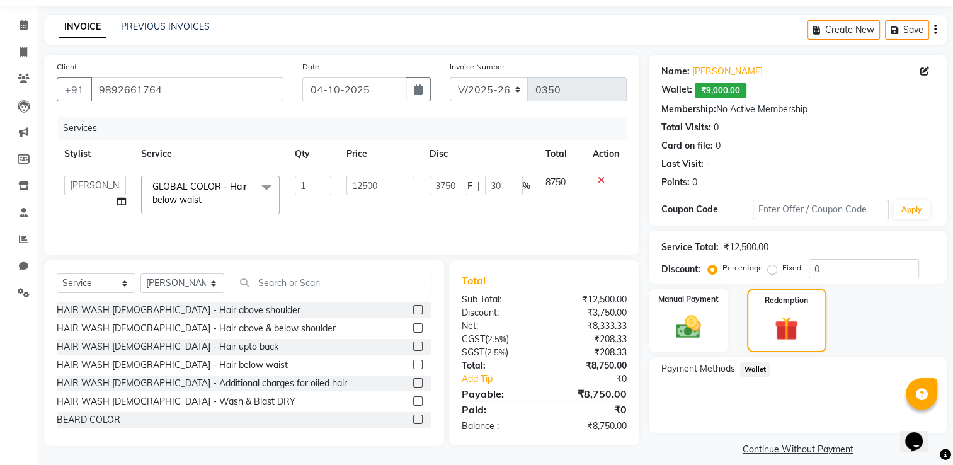
click at [748, 374] on span "Wallet" at bounding box center [755, 369] width 30 height 14
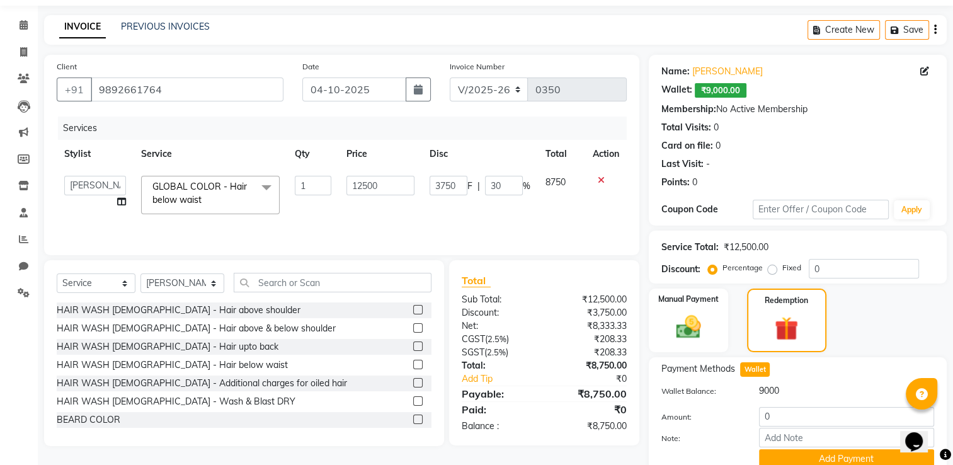
scroll to position [94, 0]
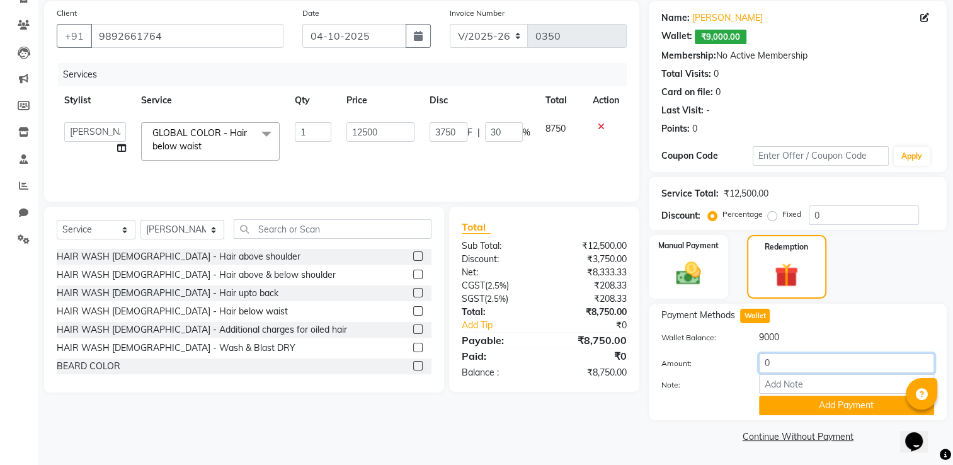
click at [803, 366] on input "0" at bounding box center [846, 363] width 175 height 20
click at [457, 128] on input "3750" at bounding box center [448, 132] width 38 height 20
type input "3"
type input "9"
click at [457, 128] on input "number" at bounding box center [448, 132] width 38 height 20
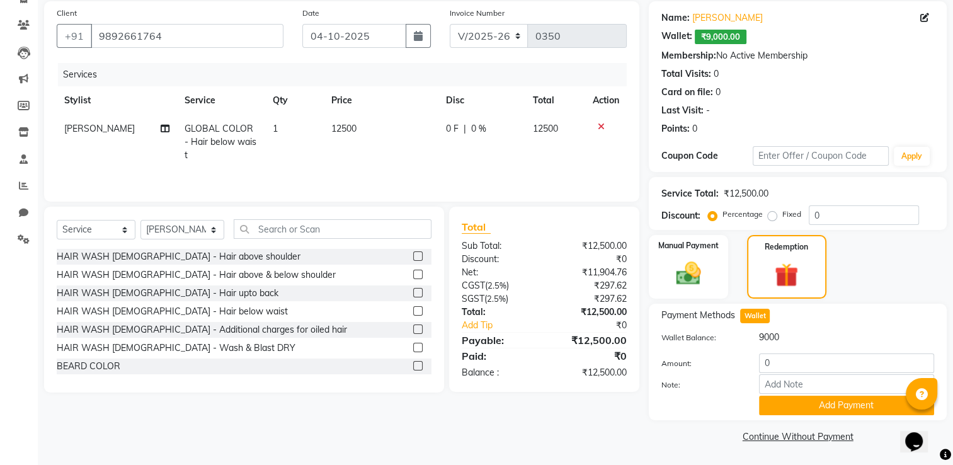
click at [477, 81] on div "Services" at bounding box center [347, 74] width 578 height 23
click at [472, 134] on span "0 %" at bounding box center [478, 128] width 15 height 13
select select "77945"
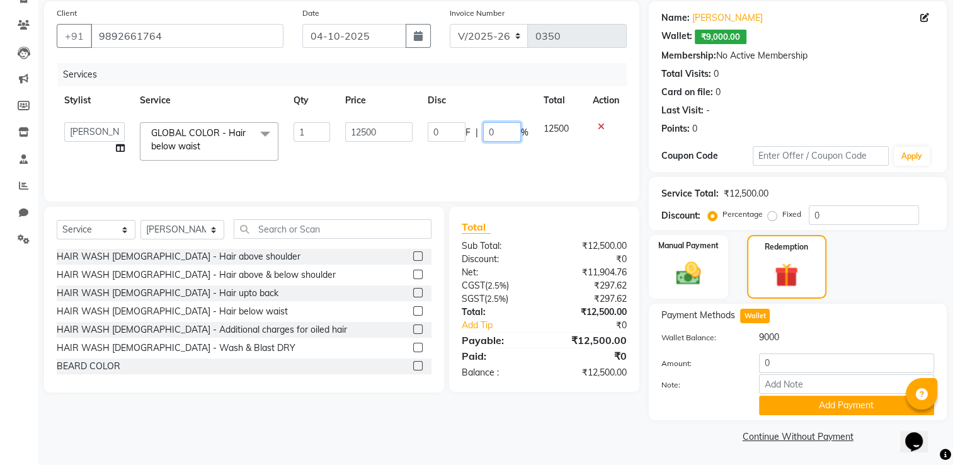
click at [516, 130] on input "0" at bounding box center [502, 132] width 38 height 20
type input "30"
click at [458, 162] on td "0 F | 30 %" at bounding box center [478, 142] width 116 height 54
select select "77945"
click at [441, 133] on input "3750" at bounding box center [448, 132] width 38 height 20
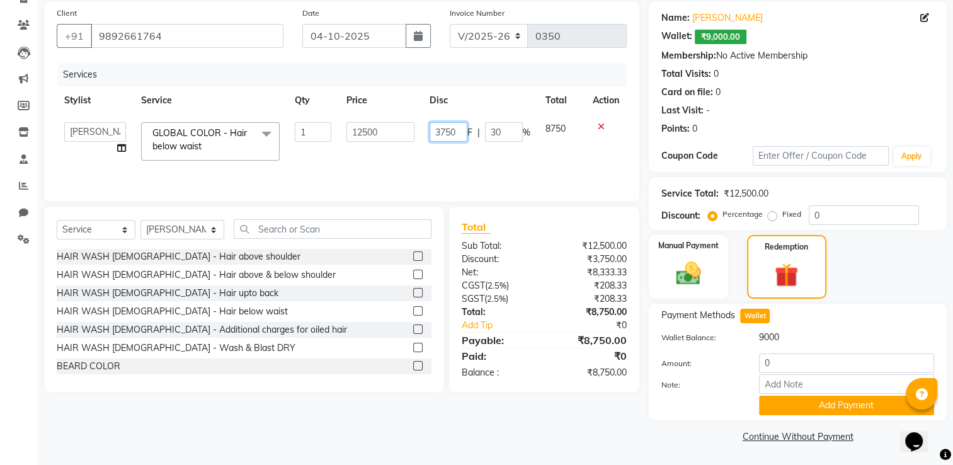
click at [458, 132] on input "3750" at bounding box center [448, 132] width 38 height 20
type input "3400"
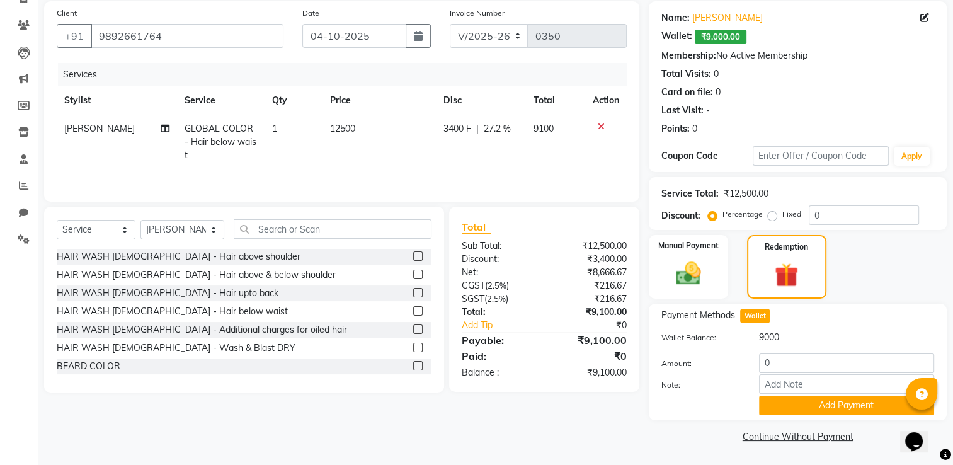
click at [463, 162] on td "3400 F | 27.2 %" at bounding box center [481, 142] width 90 height 55
select select "77945"
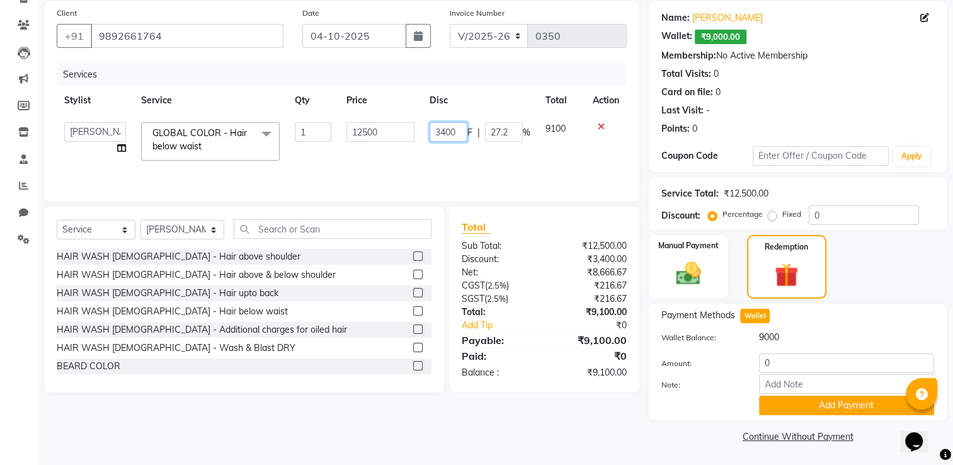
click at [459, 130] on input "3400" at bounding box center [448, 132] width 38 height 20
type input "3300"
click at [474, 156] on td "3300 F | 27.2 %" at bounding box center [480, 142] width 116 height 54
select select "77945"
click at [781, 363] on input "0" at bounding box center [846, 363] width 175 height 20
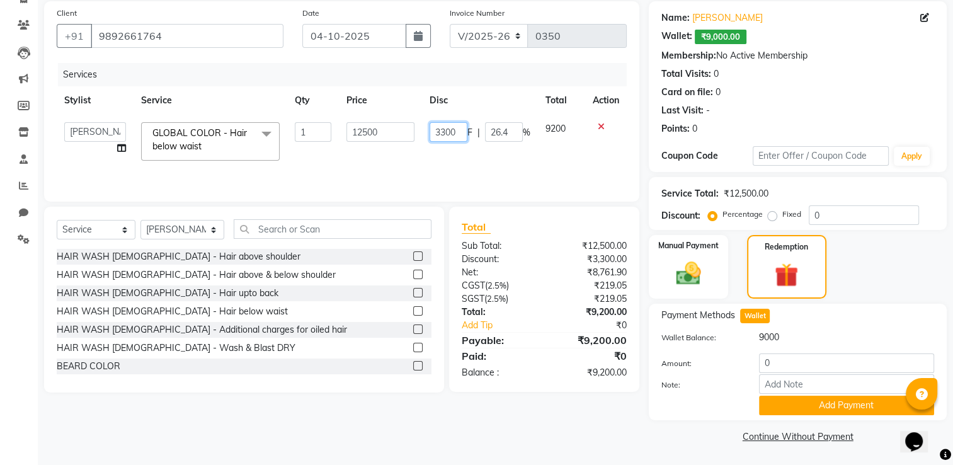
click at [460, 126] on input "3300" at bounding box center [448, 132] width 38 height 20
type input "3500"
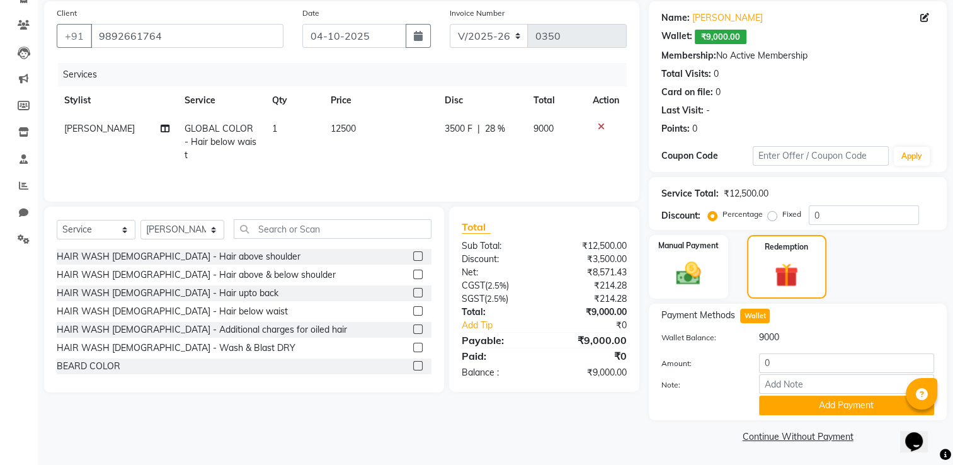
click at [487, 163] on td "3500 F | 28 %" at bounding box center [480, 142] width 89 height 55
select select "77945"
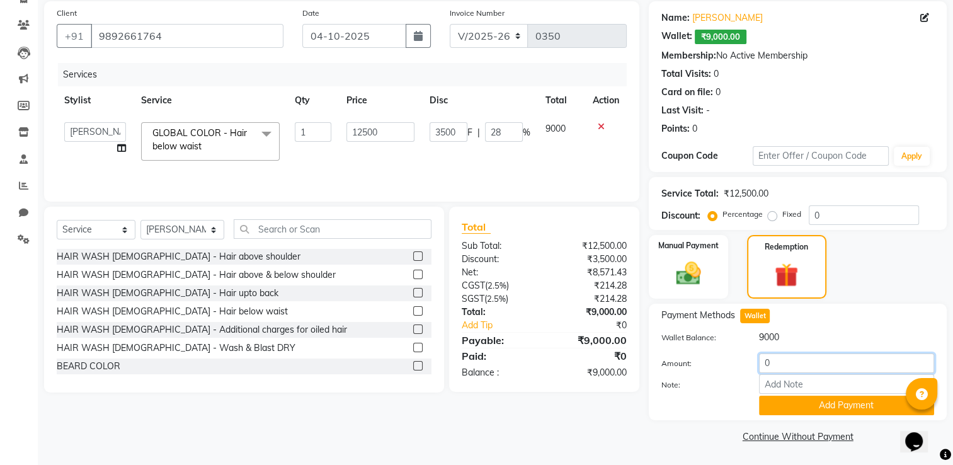
click at [793, 371] on input "0" at bounding box center [846, 363] width 175 height 20
type input "9000"
click at [773, 407] on button "Add Payment" at bounding box center [846, 405] width 175 height 20
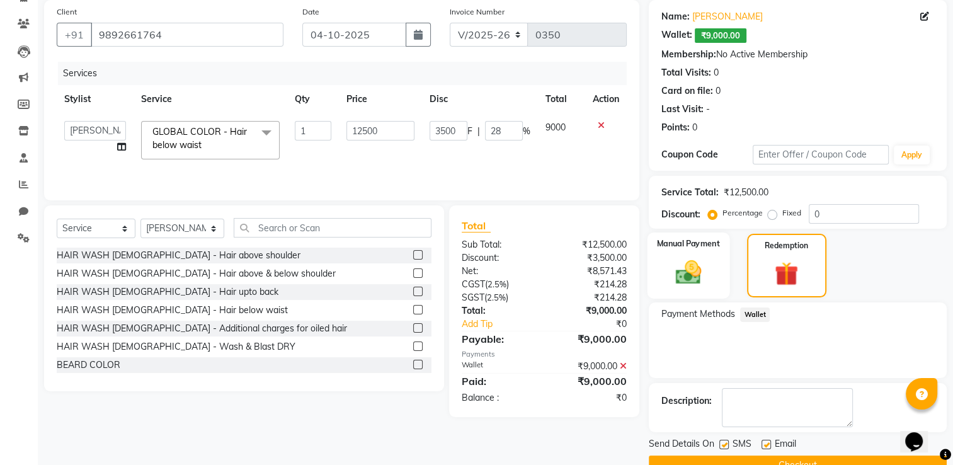
drag, startPoint x: 720, startPoint y: 286, endPoint x: 671, endPoint y: 274, distance: 50.5
click at [671, 274] on img at bounding box center [688, 273] width 42 height 30
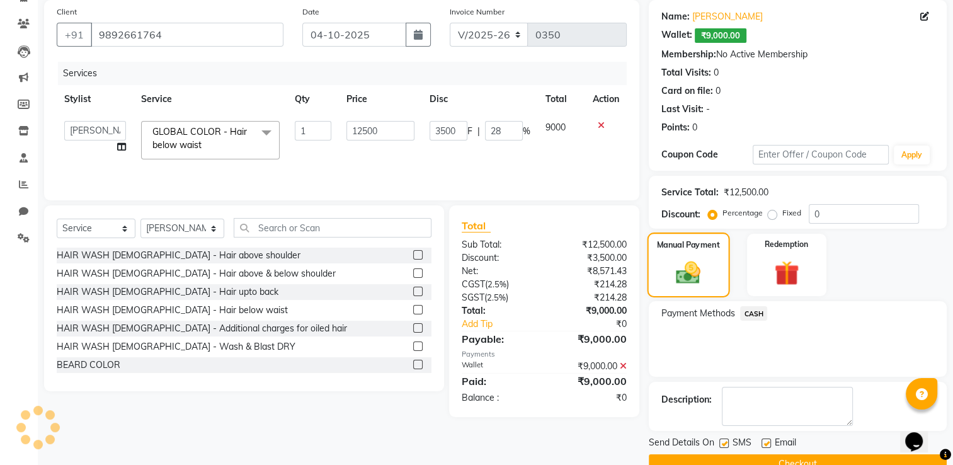
scroll to position [121, 0]
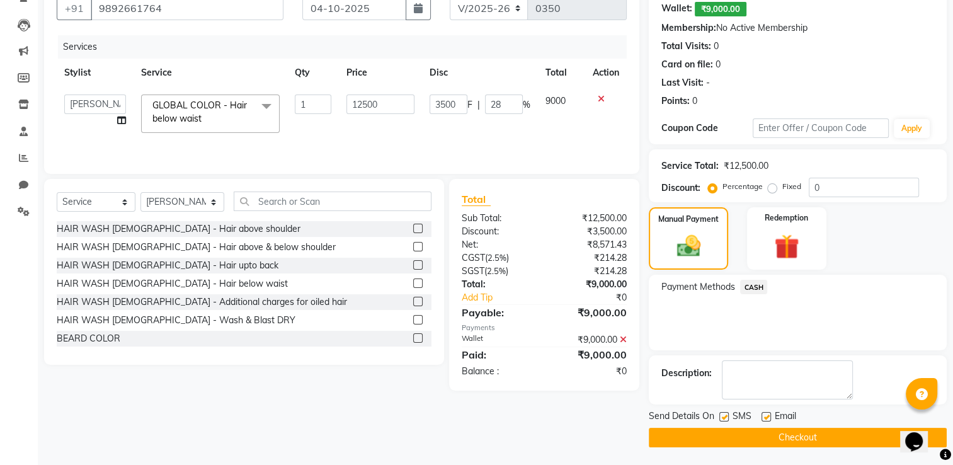
click at [753, 282] on span "CASH" at bounding box center [753, 287] width 27 height 14
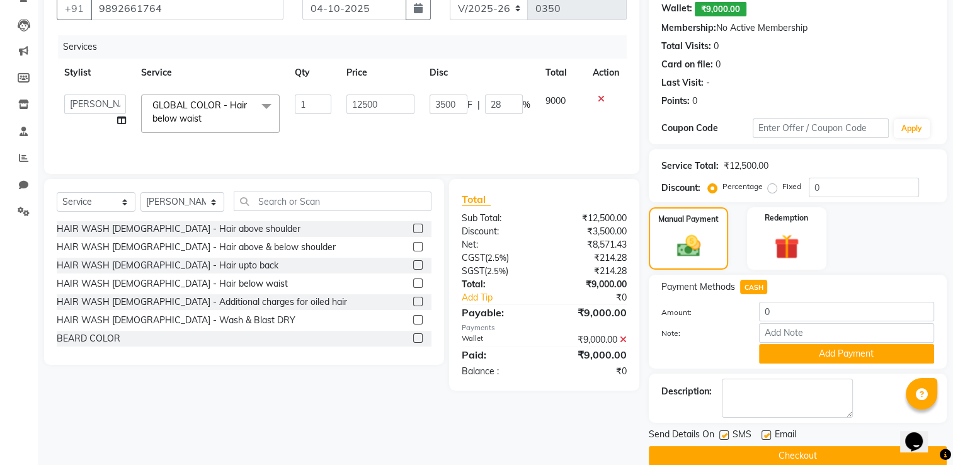
click at [712, 327] on div "Note:" at bounding box center [798, 333] width 292 height 21
click at [722, 437] on label at bounding box center [723, 434] width 9 height 9
click at [722, 437] on input "checkbox" at bounding box center [723, 435] width 8 height 8
checkbox input "false"
click at [829, 349] on button "Add Payment" at bounding box center [846, 354] width 175 height 20
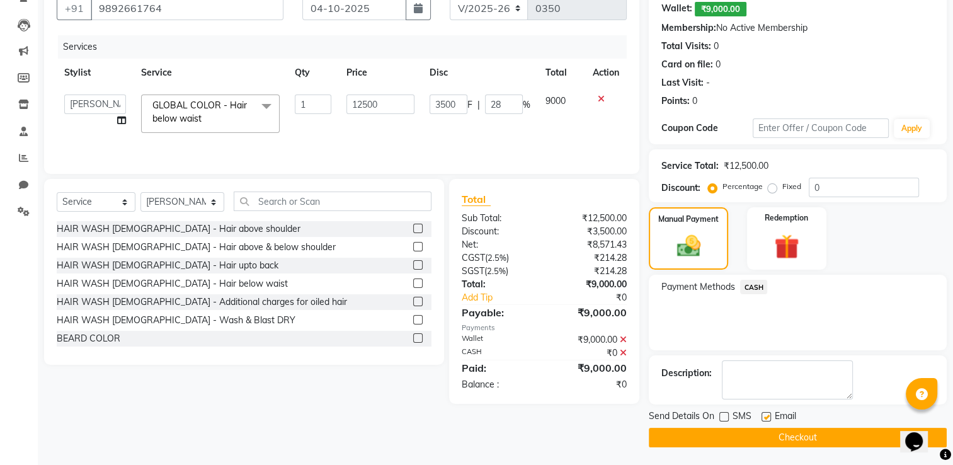
click at [721, 445] on button "Checkout" at bounding box center [798, 438] width 298 height 20
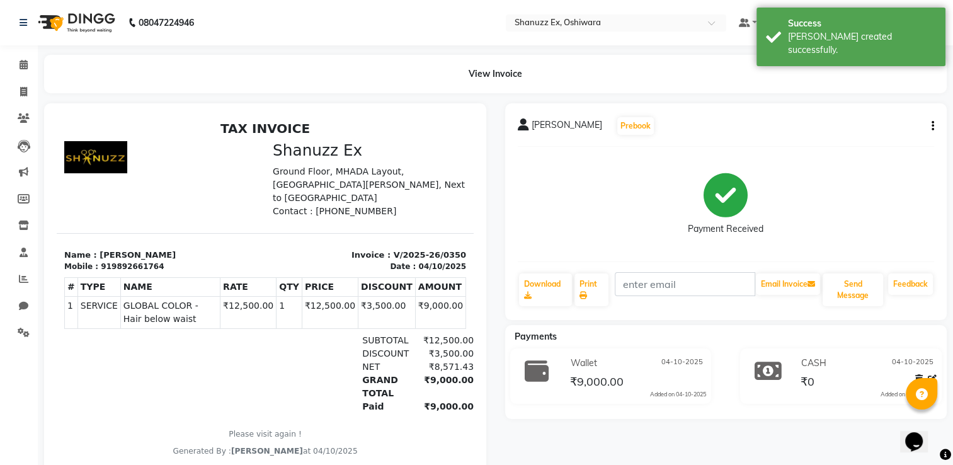
click at [99, 261] on p "Name : ZOYA SAYYED" at bounding box center [160, 255] width 193 height 13
click at [99, 273] on div "Name : ZOYA SAYYED Mobile : 919892661764" at bounding box center [161, 261] width 208 height 24
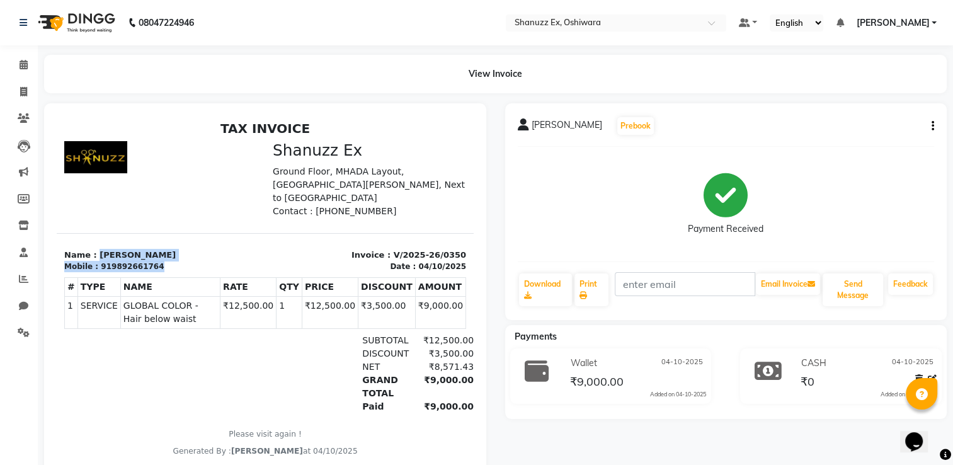
drag, startPoint x: 99, startPoint y: 278, endPoint x: 109, endPoint y: 275, distance: 10.8
click at [109, 272] on div "919892661764" at bounding box center [132, 266] width 63 height 11
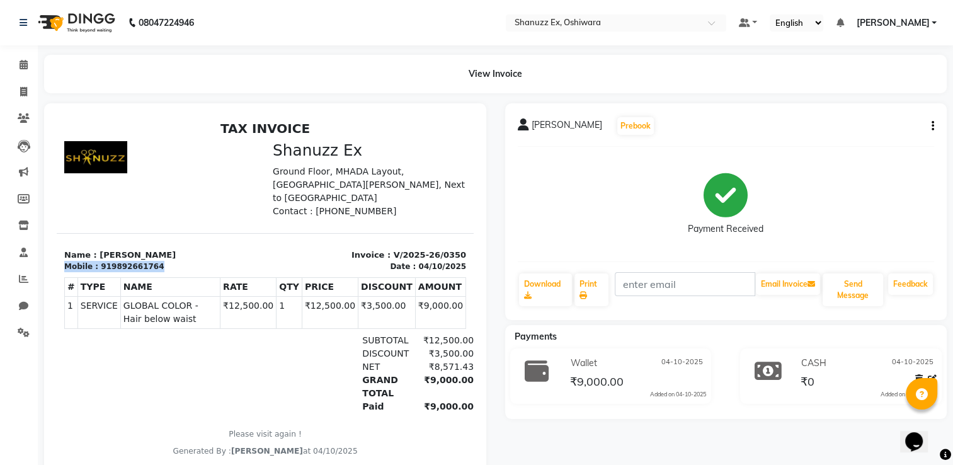
click at [109, 272] on div "919892661764" at bounding box center [132, 266] width 63 height 11
click at [93, 272] on div "Mobile : 919892661764" at bounding box center [160, 266] width 193 height 11
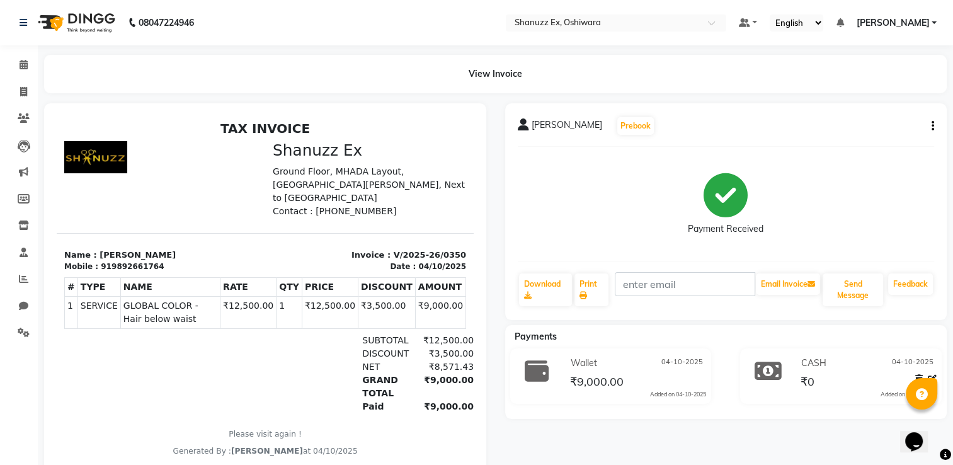
drag, startPoint x: 93, startPoint y: 278, endPoint x: 156, endPoint y: 132, distance: 159.4
click at [156, 132] on h2 "TAX INVOICE" at bounding box center [265, 128] width 402 height 15
click at [108, 272] on div "919892661764" at bounding box center [132, 266] width 63 height 11
copy div "919892661764"
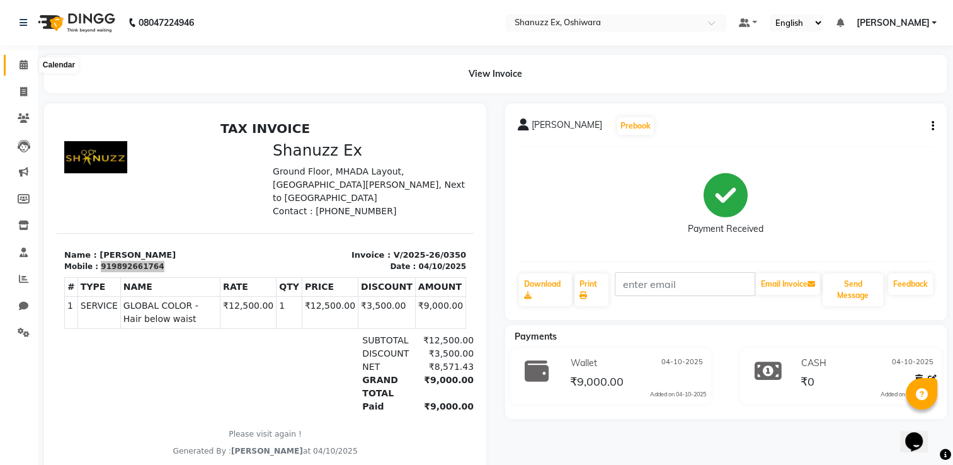
click at [23, 71] on span at bounding box center [24, 65] width 22 height 14
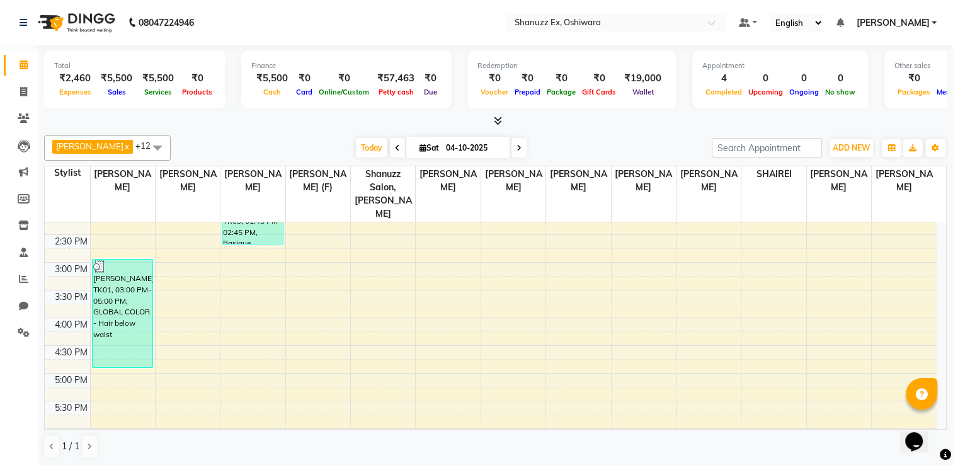
scroll to position [493, 0]
